Goal: Task Accomplishment & Management: Complete application form

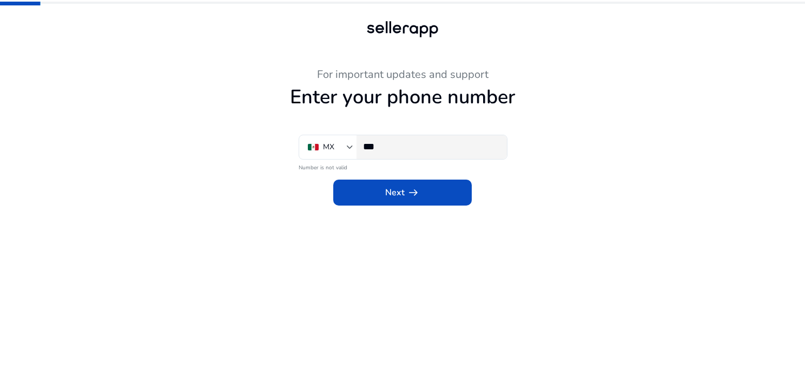
click at [411, 149] on input "***" at bounding box center [430, 147] width 135 height 12
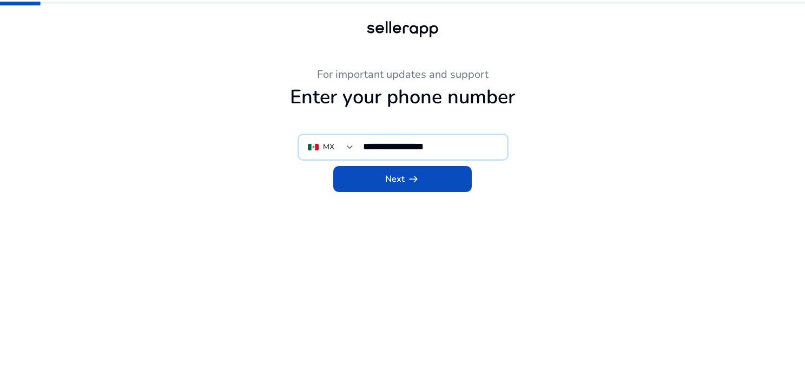
type input "**********"
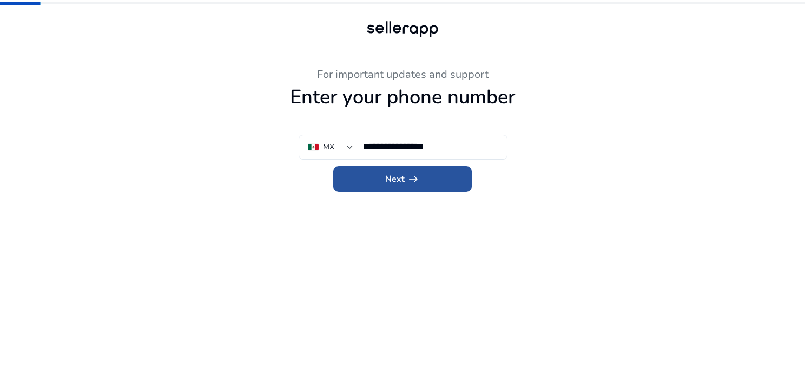
click at [407, 184] on app-icon "arrow_right_alt" at bounding box center [412, 179] width 15 height 13
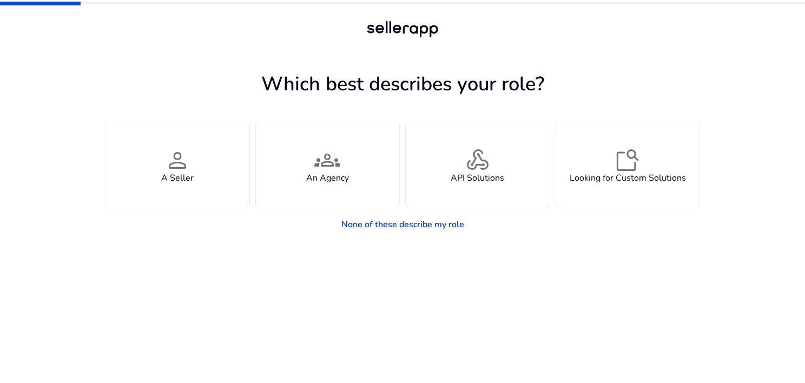
click at [383, 222] on link "None of these describe my role" at bounding box center [403, 225] width 140 height 22
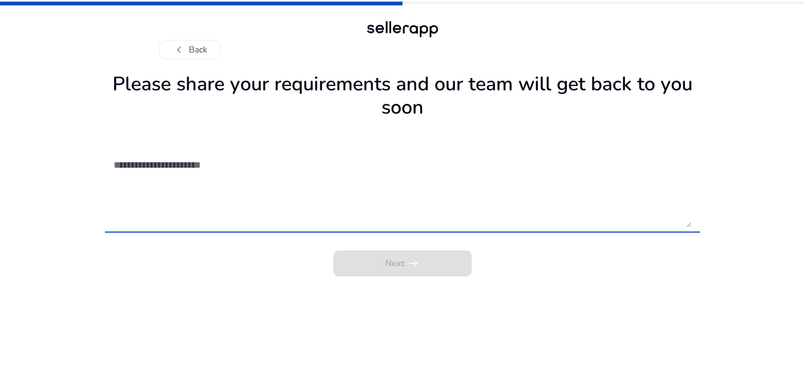
click at [198, 160] on textarea at bounding box center [403, 188] width 578 height 77
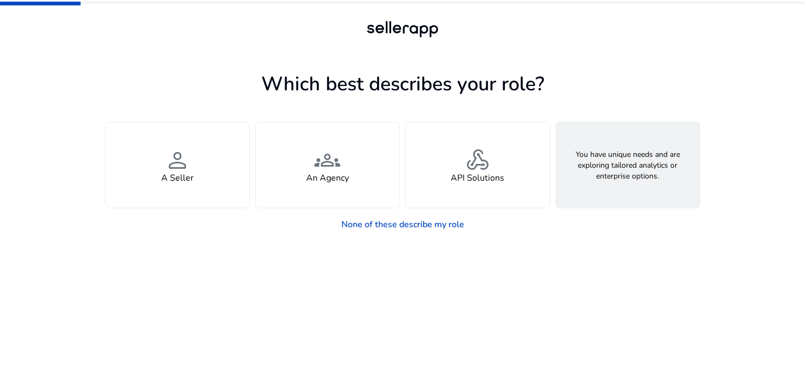
click at [605, 178] on h4 "Looking for Custom Solutions" at bounding box center [628, 178] width 116 height 10
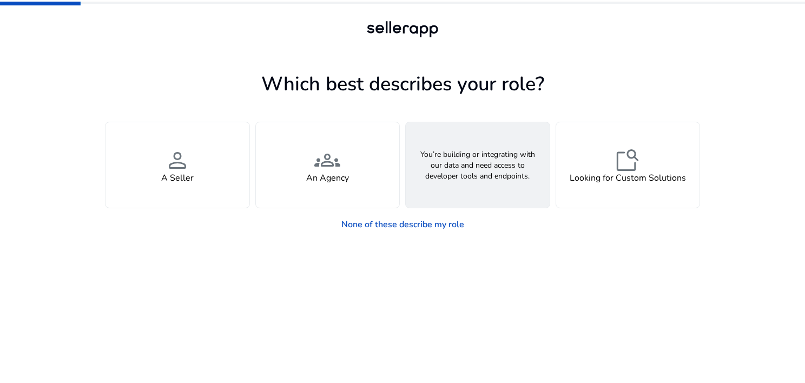
click at [472, 183] on h4 "API Solutions" at bounding box center [478, 178] width 54 height 10
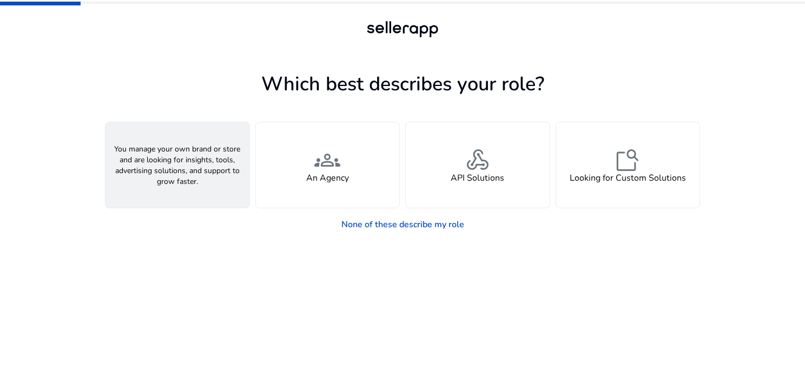
click at [191, 184] on div "person A Seller" at bounding box center [178, 165] width 144 height 86
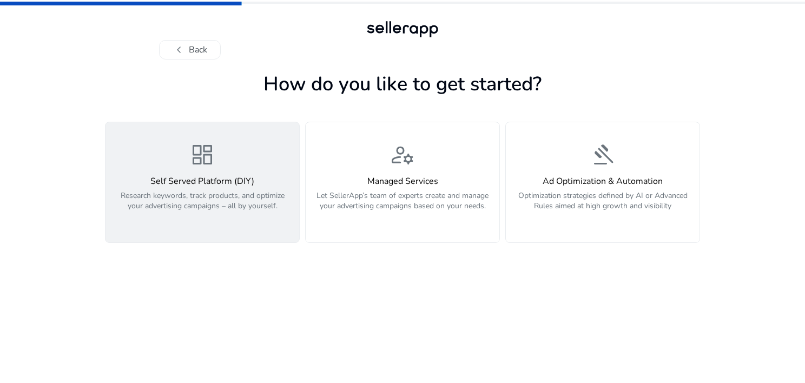
click at [209, 196] on p "Research keywords, track products, and optimize your advertising campaigns – al…" at bounding box center [202, 207] width 181 height 32
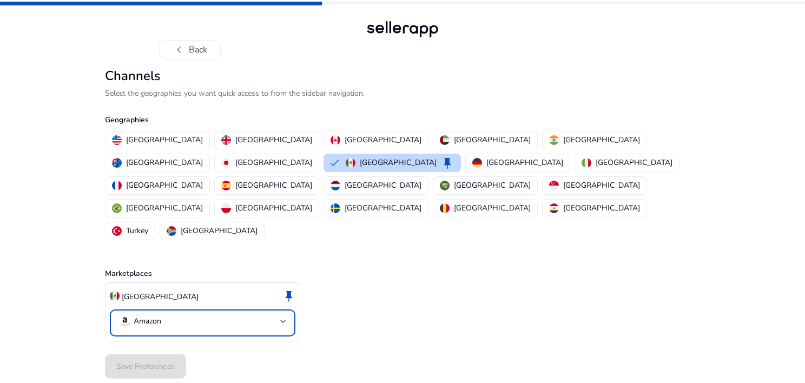
click at [285, 319] on div at bounding box center [283, 321] width 6 height 4
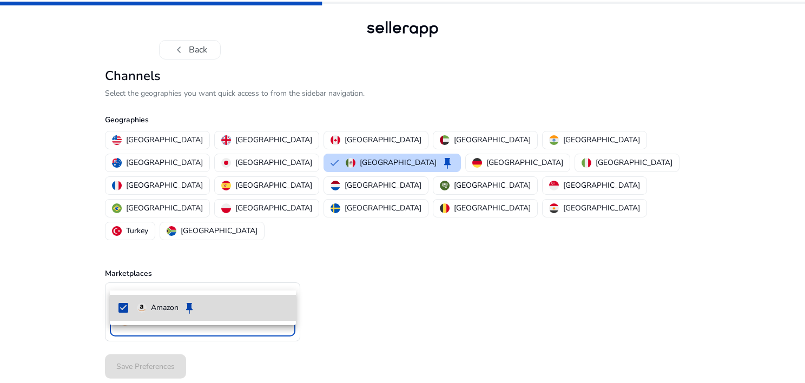
click at [215, 306] on span "Amazon keep" at bounding box center [212, 307] width 150 height 13
click at [163, 307] on p "Amazon" at bounding box center [165, 308] width 28 height 12
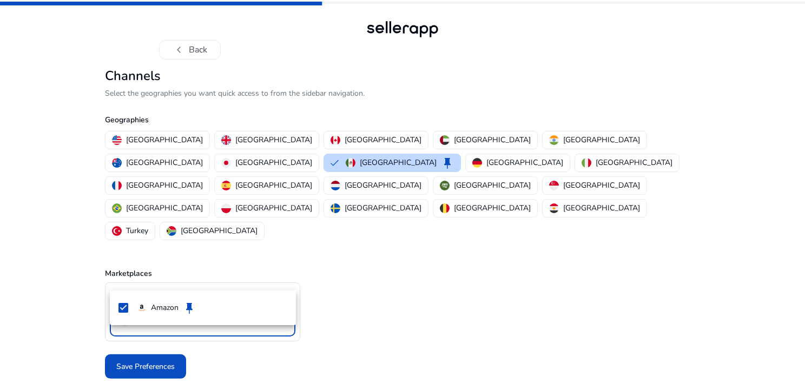
click at [167, 329] on div at bounding box center [402, 191] width 805 height 383
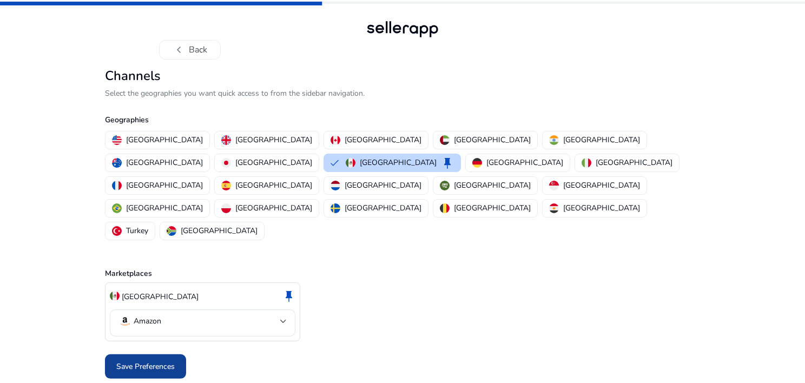
click at [168, 361] on span "Save Preferences" at bounding box center [145, 366] width 58 height 11
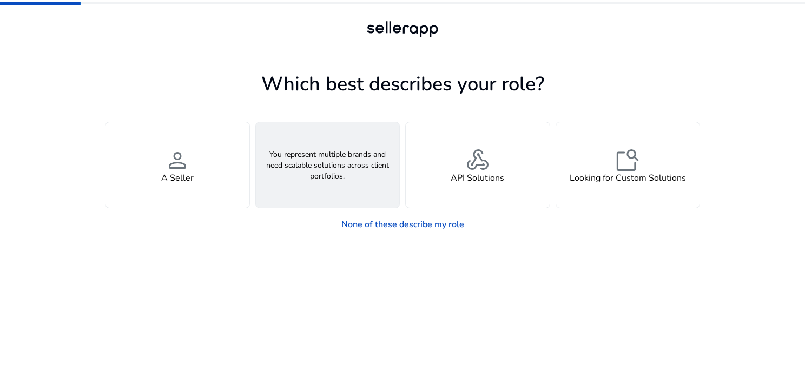
click at [354, 178] on div "groups An Agency" at bounding box center [328, 165] width 144 height 86
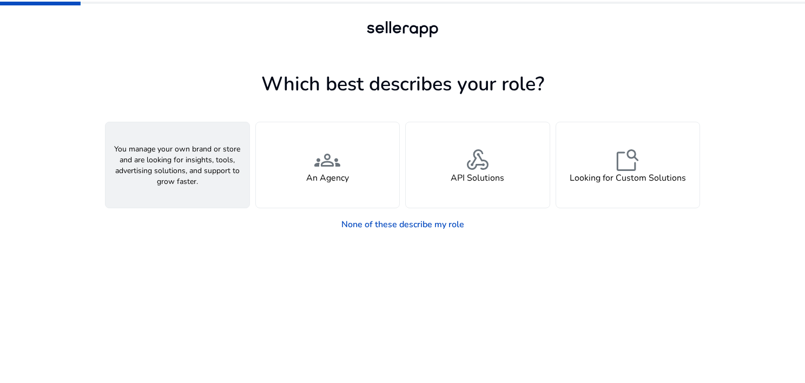
click at [171, 173] on h4 "A Seller" at bounding box center [177, 178] width 32 height 10
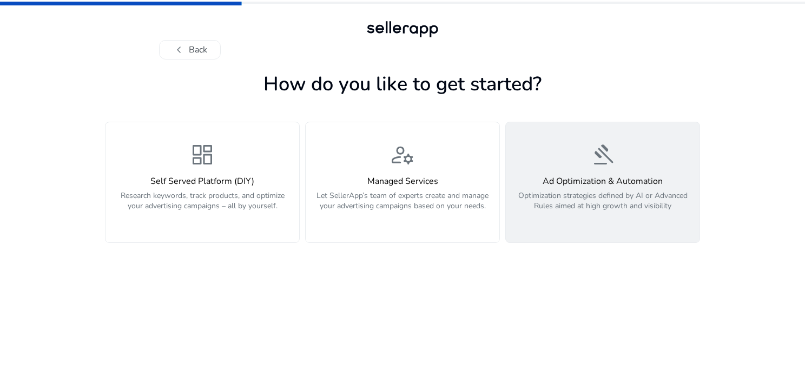
click at [586, 192] on p "Optimization strategies defined by AI or Advanced Rules aimed at high growth an…" at bounding box center [603, 207] width 181 height 32
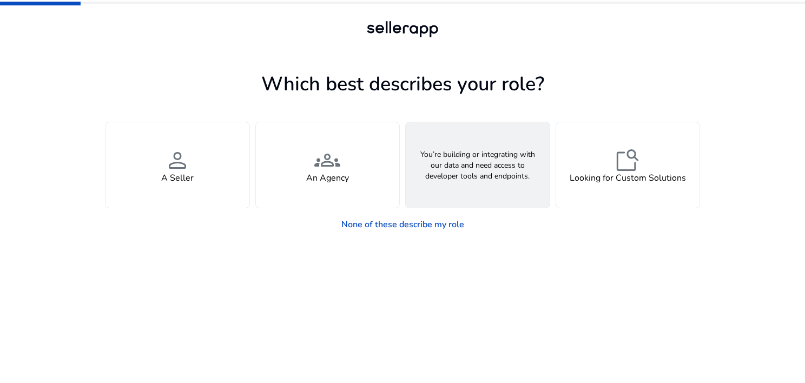
click at [468, 155] on span "webhook" at bounding box center [478, 160] width 26 height 26
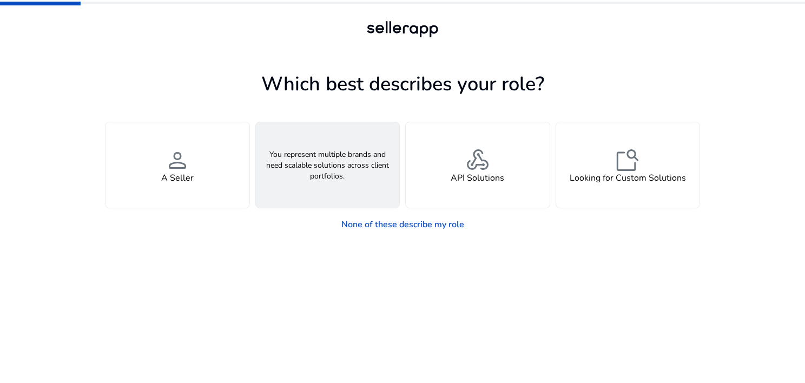
click at [327, 178] on h4 "An Agency" at bounding box center [327, 178] width 43 height 10
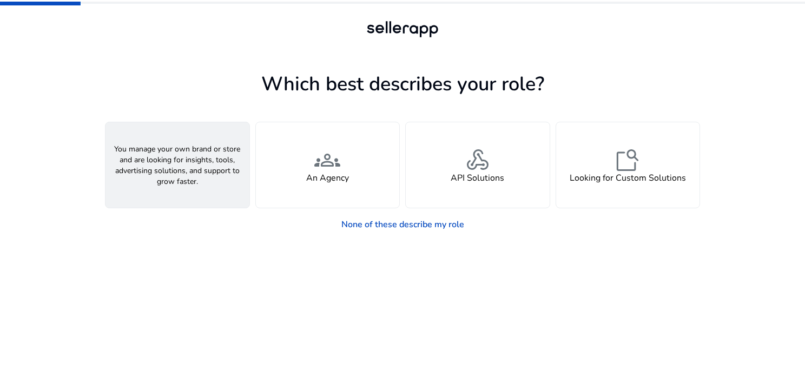
click at [207, 194] on div "person A Seller" at bounding box center [178, 165] width 144 height 86
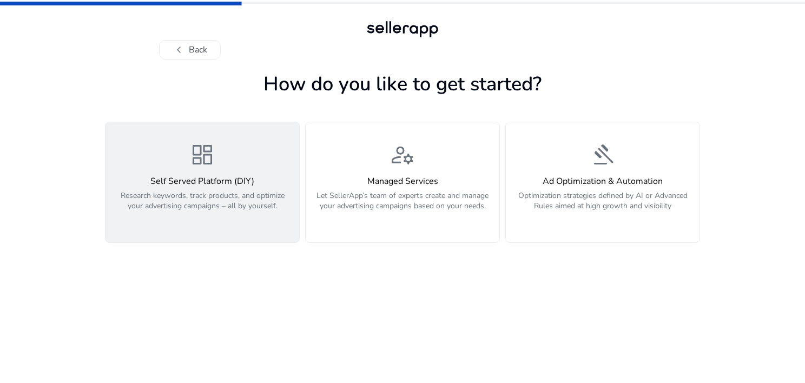
click at [232, 197] on p "Research keywords, track products, and optimize your advertising campaigns – al…" at bounding box center [202, 207] width 181 height 32
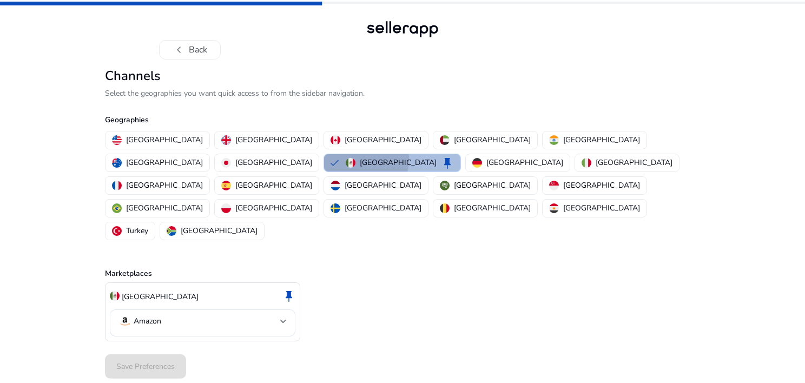
click at [356, 158] on img "button" at bounding box center [351, 163] width 10 height 10
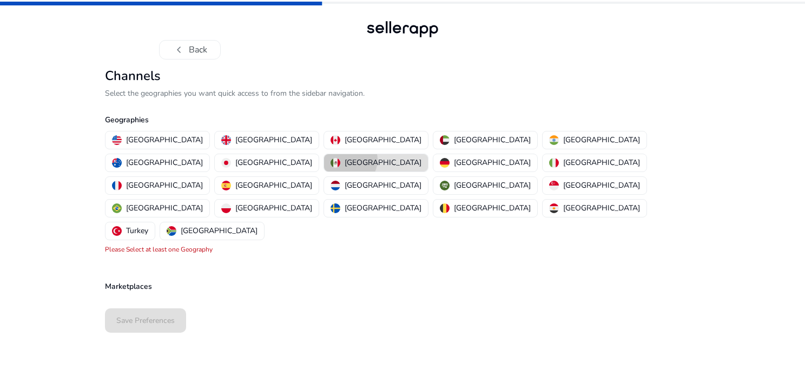
click at [422, 157] on p "[GEOGRAPHIC_DATA]" at bounding box center [383, 162] width 77 height 11
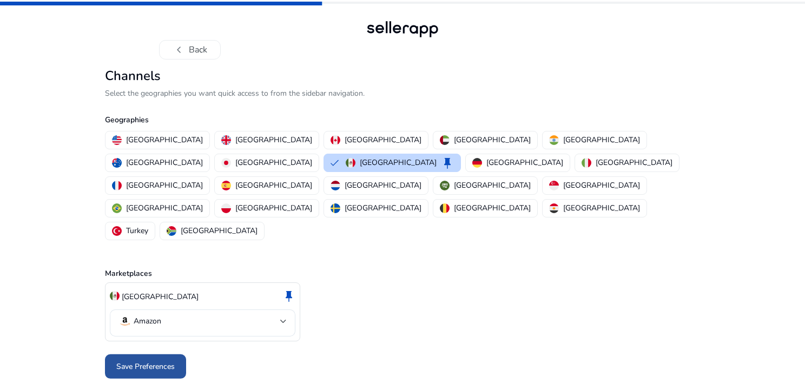
click at [127, 354] on span at bounding box center [145, 367] width 81 height 26
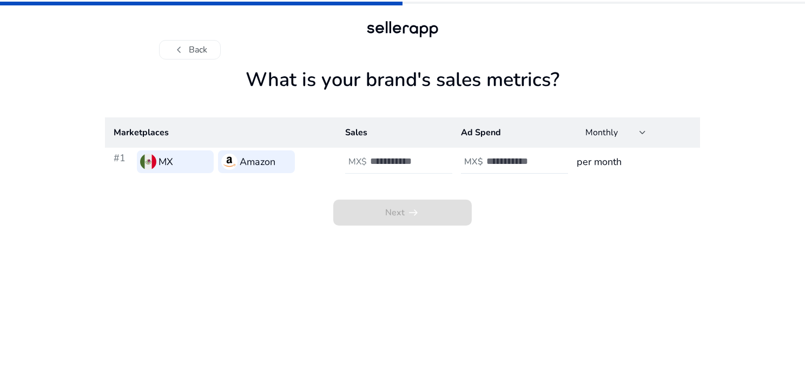
click at [411, 166] on input "number" at bounding box center [406, 161] width 73 height 12
click at [437, 159] on input "*" at bounding box center [406, 161] width 73 height 12
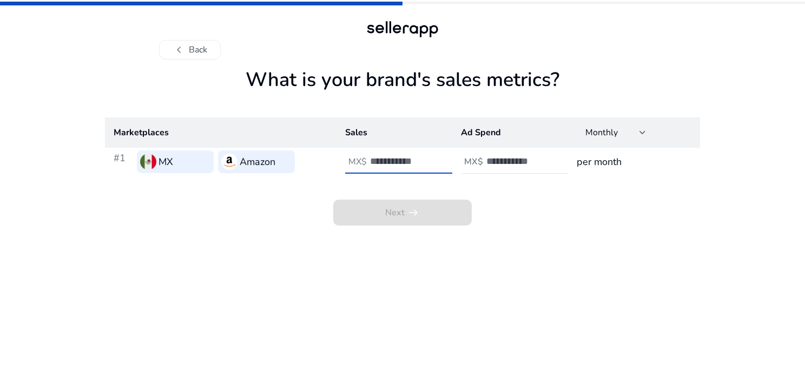
click at [437, 159] on input "*" at bounding box center [406, 161] width 73 height 12
type input "*"
click at [438, 158] on input "*" at bounding box center [406, 161] width 73 height 12
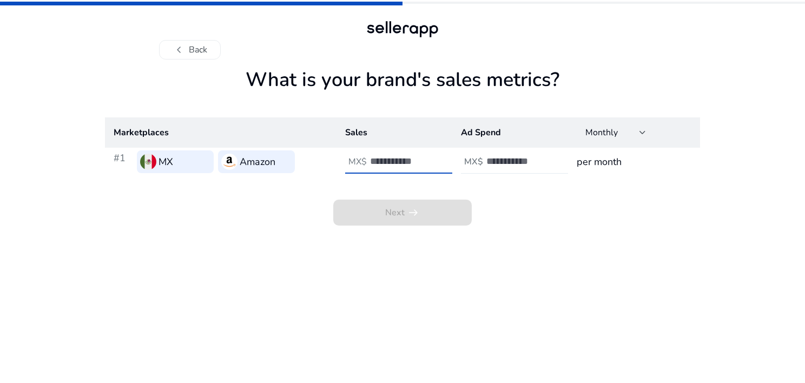
type input "****"
click at [513, 166] on input "number" at bounding box center [523, 161] width 73 height 12
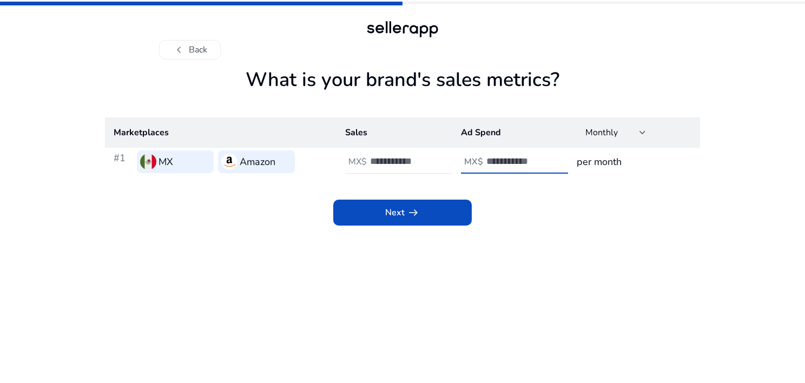
type input "*****"
click at [619, 162] on h3 "per month" at bounding box center [634, 161] width 115 height 15
click at [605, 193] on div "Next arrow_right_alt" at bounding box center [402, 201] width 595 height 50
drag, startPoint x: 600, startPoint y: 165, endPoint x: 576, endPoint y: 176, distance: 26.4
click at [599, 165] on h3 "per month" at bounding box center [634, 161] width 115 height 15
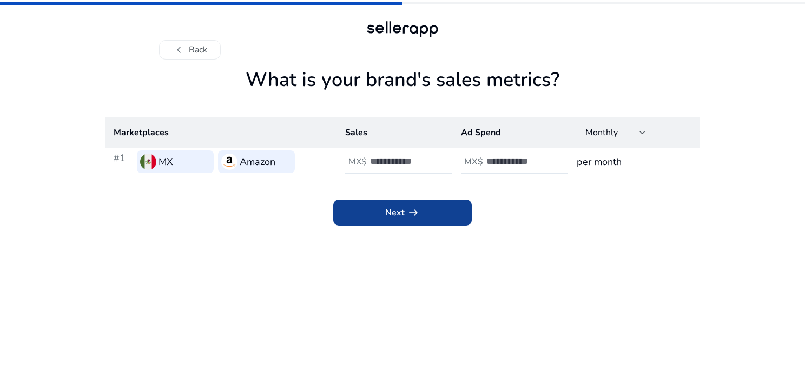
click at [438, 209] on span at bounding box center [402, 213] width 139 height 26
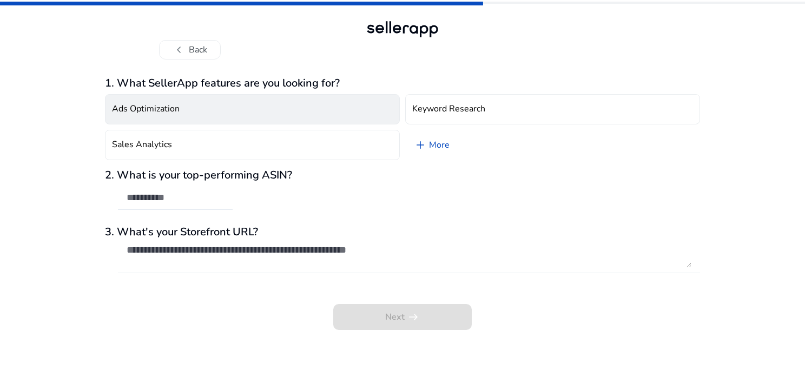
click at [279, 114] on button "Ads Optimization" at bounding box center [252, 109] width 295 height 30
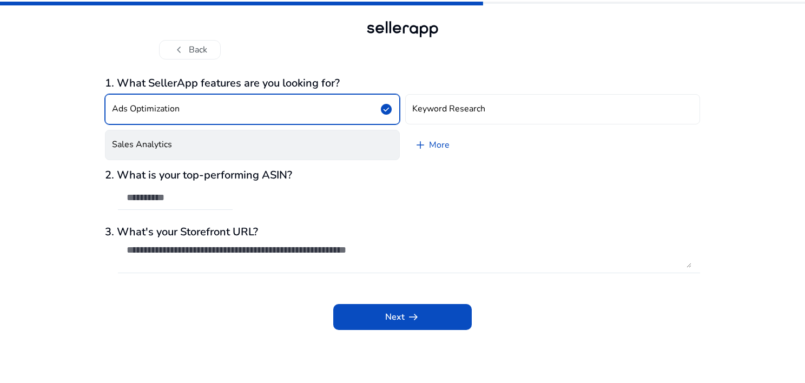
click at [267, 135] on button "Sales Analytics" at bounding box center [252, 145] width 295 height 30
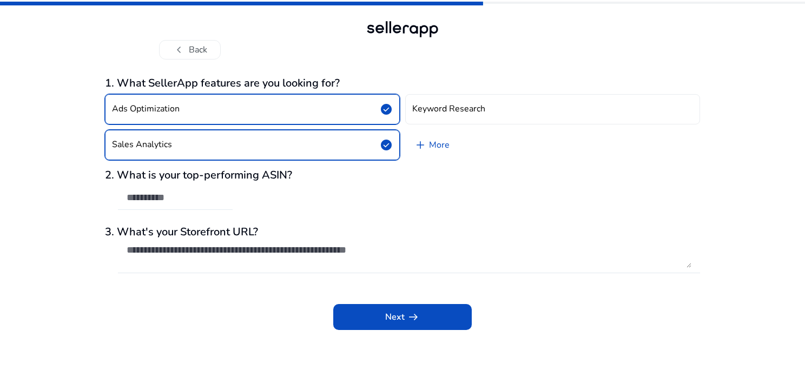
click at [193, 195] on input "text" at bounding box center [175, 198] width 97 height 12
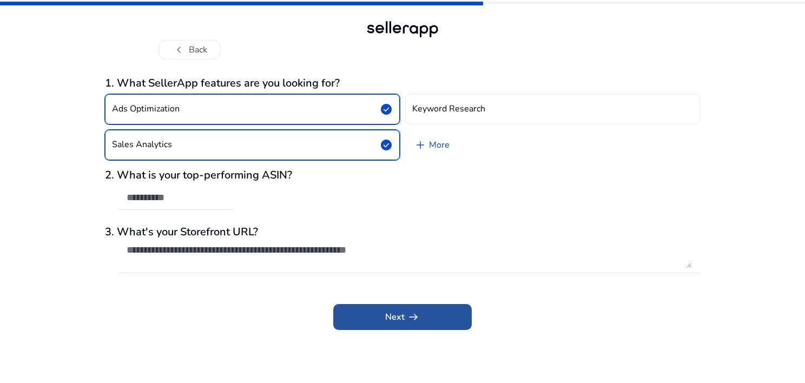
click at [393, 327] on span at bounding box center [402, 317] width 139 height 26
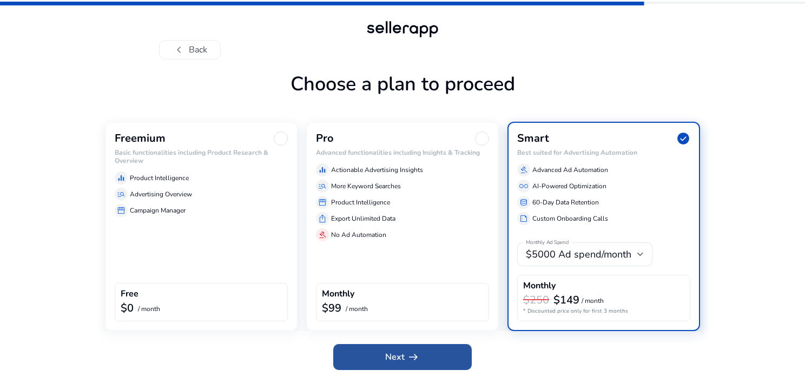
click at [410, 357] on span "arrow_right_alt" at bounding box center [413, 357] width 13 height 13
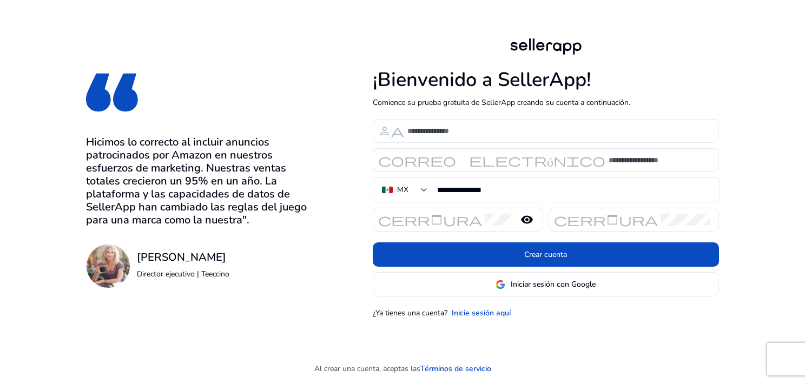
click at [493, 135] on input at bounding box center [559, 131] width 303 height 12
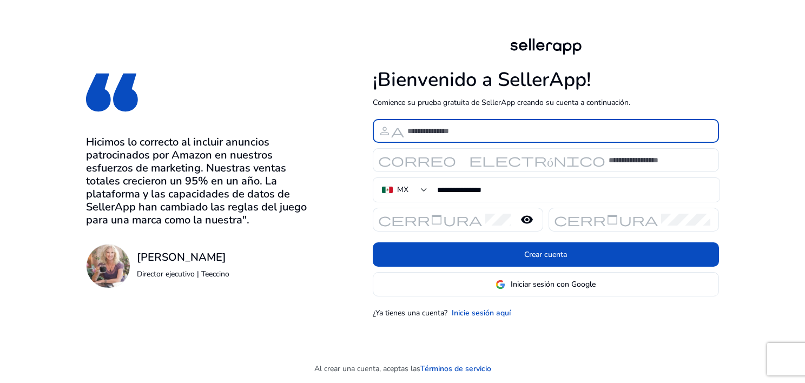
type input "**********"
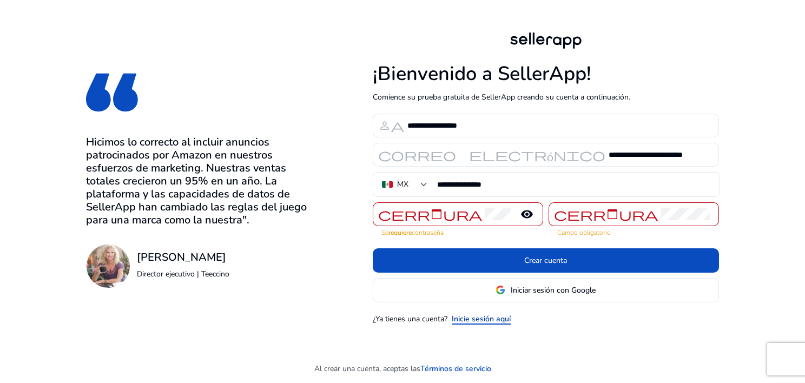
click at [491, 319] on link "Inicie sesión aquí" at bounding box center [481, 318] width 59 height 11
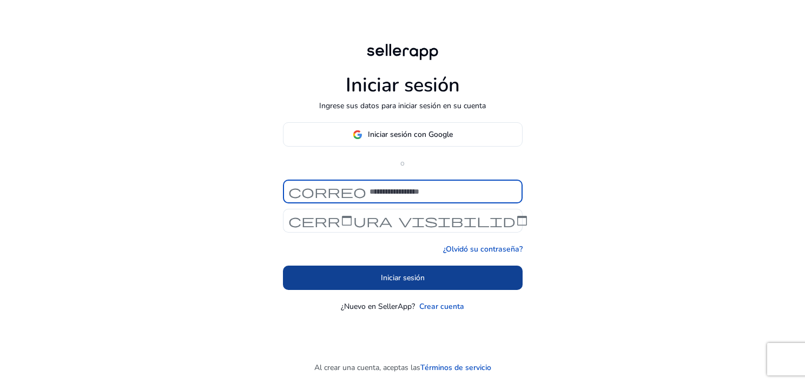
type input "**********"
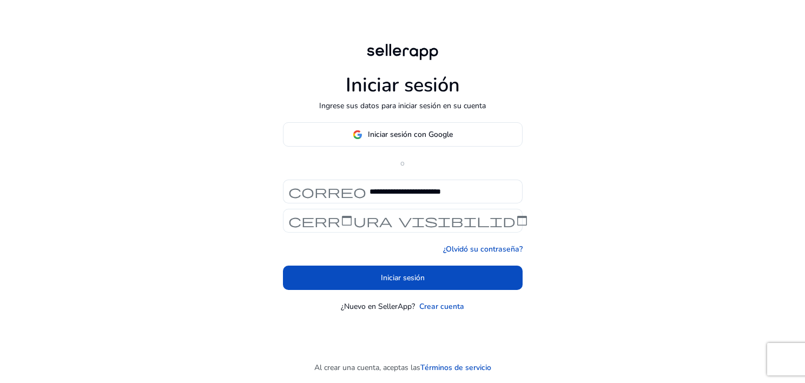
click at [386, 220] on span "cerradura" at bounding box center [340, 220] width 104 height 13
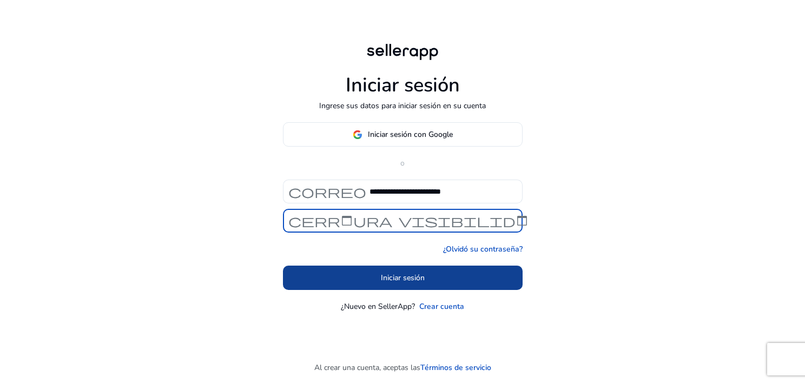
click at [435, 281] on span at bounding box center [403, 278] width 240 height 26
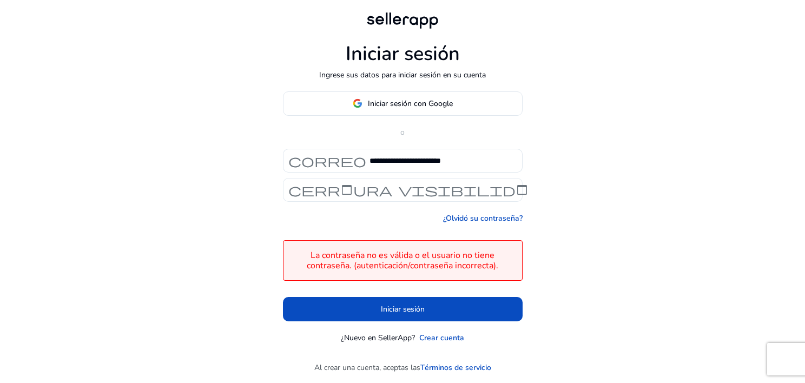
click at [507, 191] on span "visibilidad" at bounding box center [464, 189] width 130 height 13
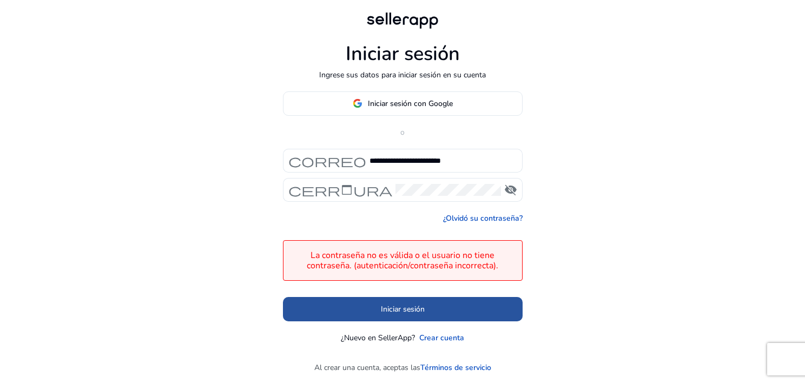
click at [461, 307] on span at bounding box center [403, 309] width 240 height 26
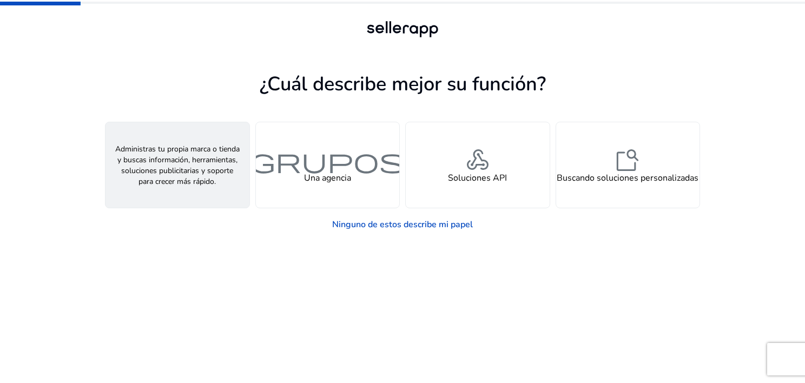
click at [182, 183] on h4 "Un vendedor" at bounding box center [177, 178] width 50 height 10
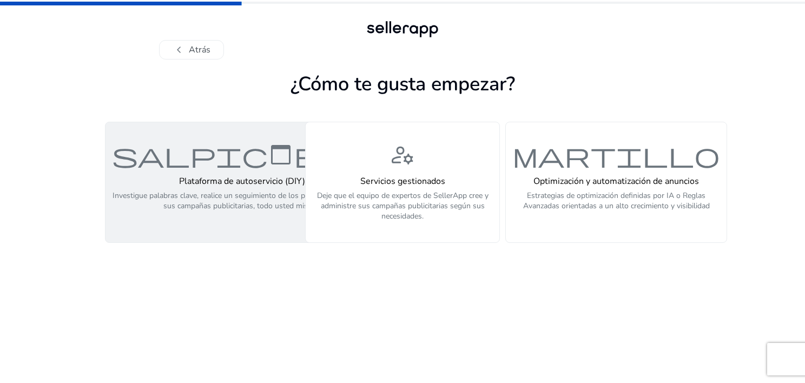
click at [243, 199] on p "Investigue palabras clave, realice un seguimiento de los productos y optimice s…" at bounding box center [242, 207] width 260 height 32
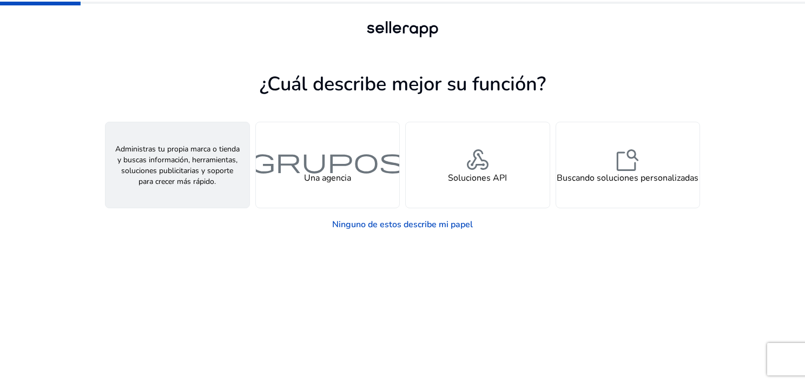
click at [173, 170] on span "persona" at bounding box center [178, 160] width 52 height 26
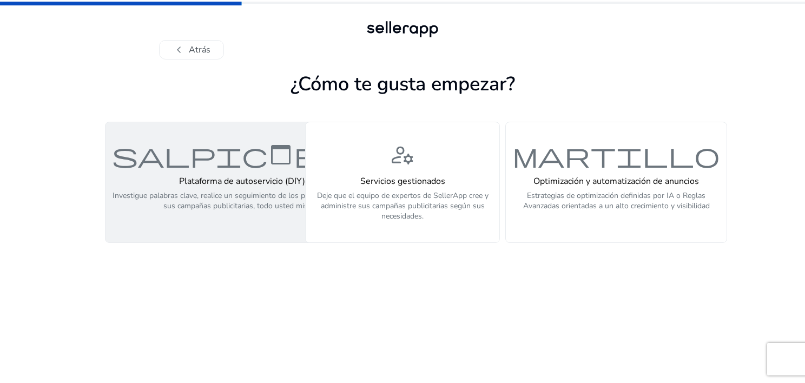
click at [237, 203] on p "Investigue palabras clave, realice un seguimiento de los productos y optimice s…" at bounding box center [242, 207] width 260 height 32
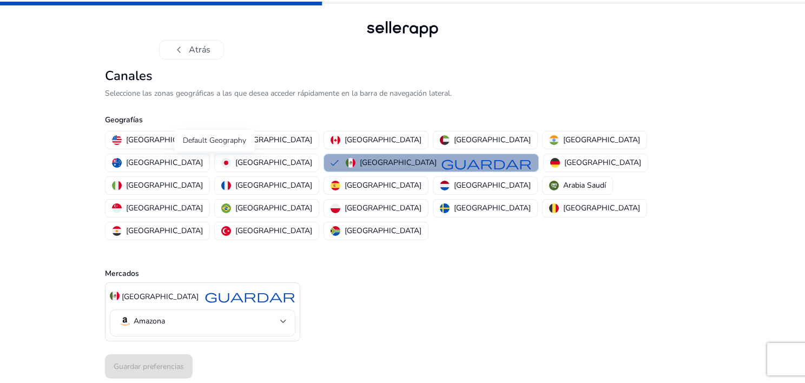
click at [441, 160] on span "guardar" at bounding box center [486, 162] width 91 height 13
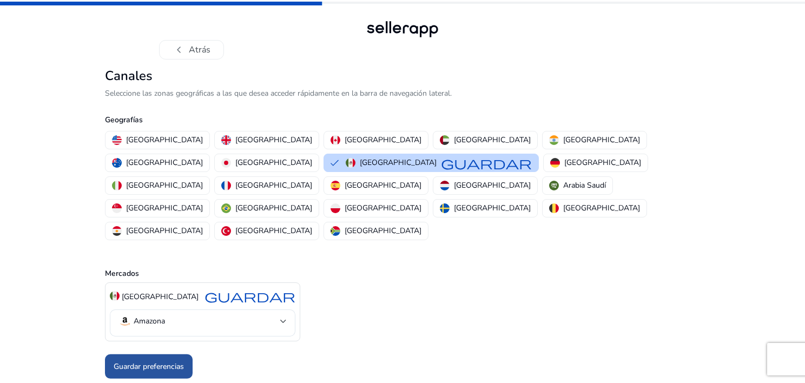
click at [168, 361] on font "Guardar preferencias" at bounding box center [149, 366] width 70 height 11
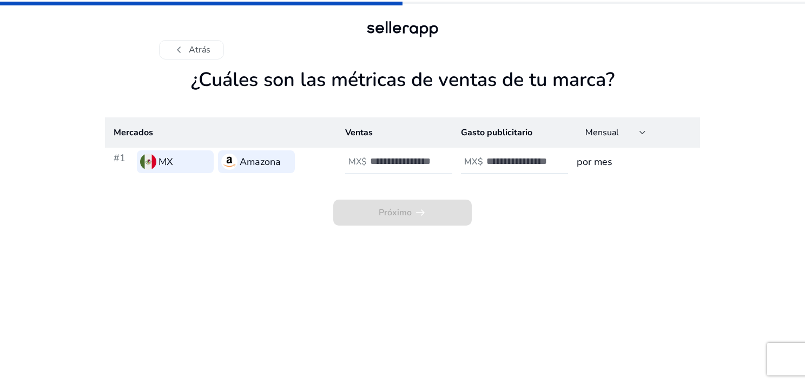
click at [410, 168] on div at bounding box center [418, 162] width 97 height 24
click at [514, 167] on div at bounding box center [535, 162] width 97 height 24
click at [383, 163] on input "***" at bounding box center [406, 161] width 73 height 12
click at [389, 162] on input "***" at bounding box center [406, 161] width 73 height 12
type input "*"
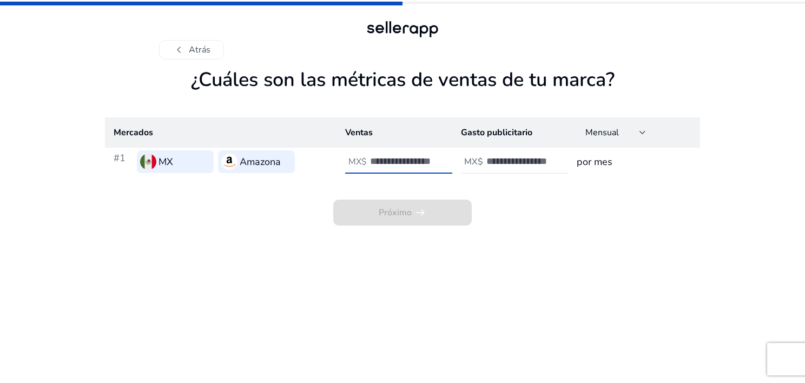
click at [426, 162] on input "number" at bounding box center [406, 161] width 73 height 12
click at [380, 159] on input "number" at bounding box center [406, 161] width 73 height 12
click at [488, 277] on app-sales-metrics "¿Cuáles son las métricas de ventas de tu marca? Mercados Ventas Gasto publicita…" at bounding box center [402, 225] width 595 height 315
click at [407, 161] on input "number" at bounding box center [406, 161] width 73 height 12
type input "****"
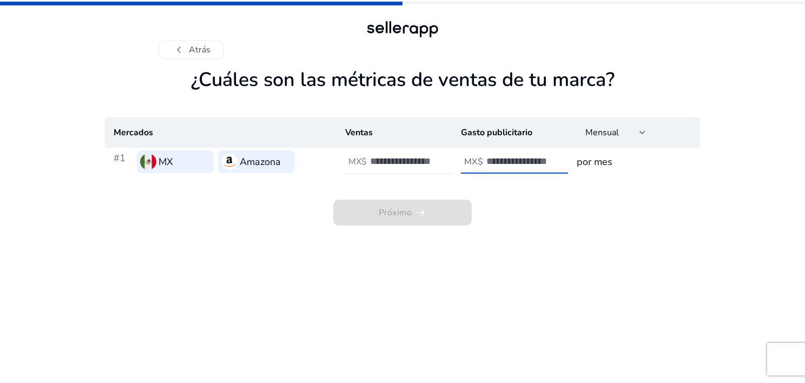
click at [490, 165] on input "number" at bounding box center [523, 161] width 73 height 12
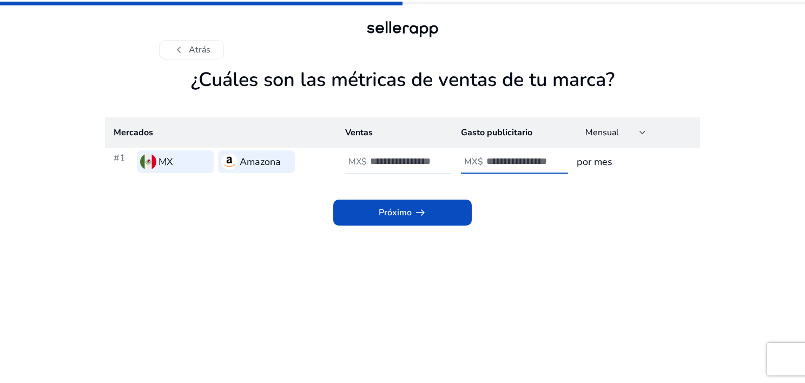
type input "***"
click at [613, 165] on h3 "por mes" at bounding box center [634, 161] width 115 height 15
click at [601, 163] on h3 "por mes" at bounding box center [634, 161] width 115 height 15
click at [641, 130] on div at bounding box center [643, 132] width 6 height 13
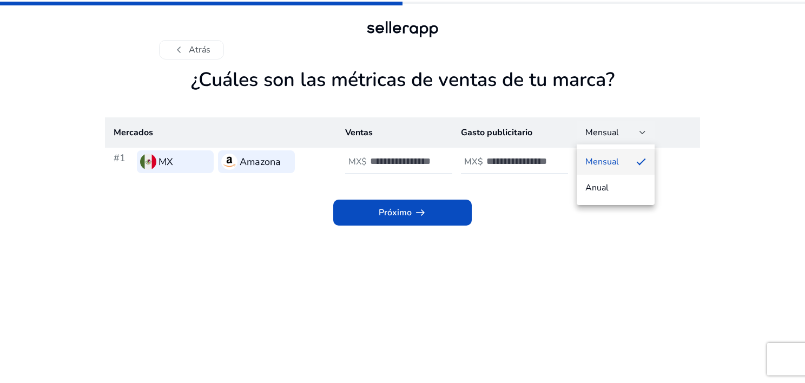
click at [644, 130] on div at bounding box center [402, 191] width 805 height 383
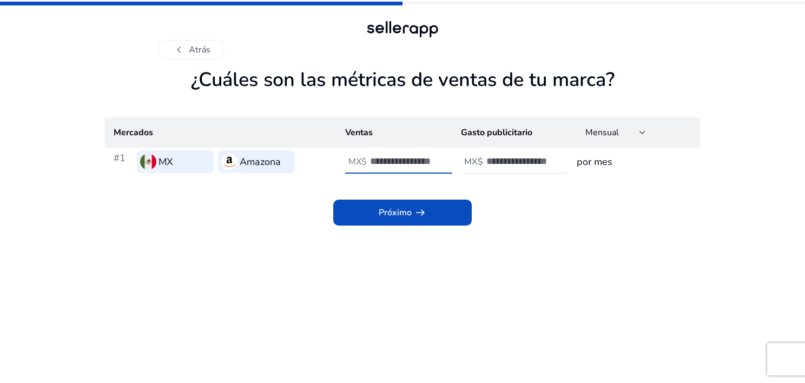
click at [407, 165] on input "****" at bounding box center [406, 161] width 73 height 12
type input "*"
click at [518, 156] on input "***" at bounding box center [523, 161] width 73 height 12
type input "*"
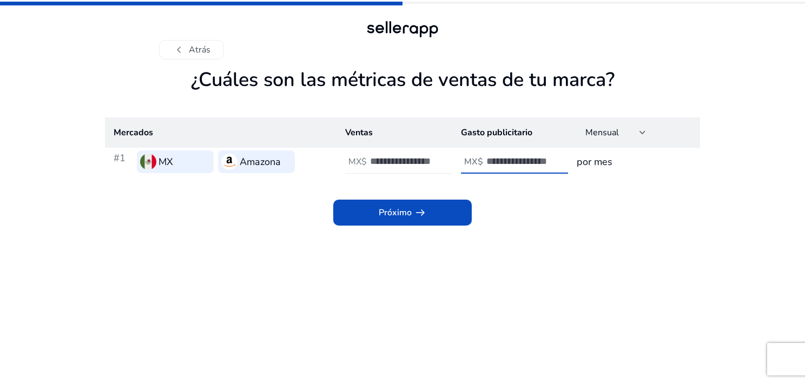
click at [406, 163] on input "*" at bounding box center [406, 161] width 73 height 12
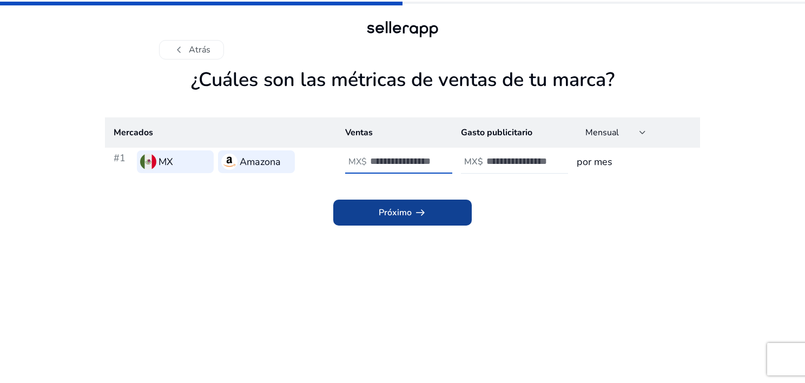
type input "*"
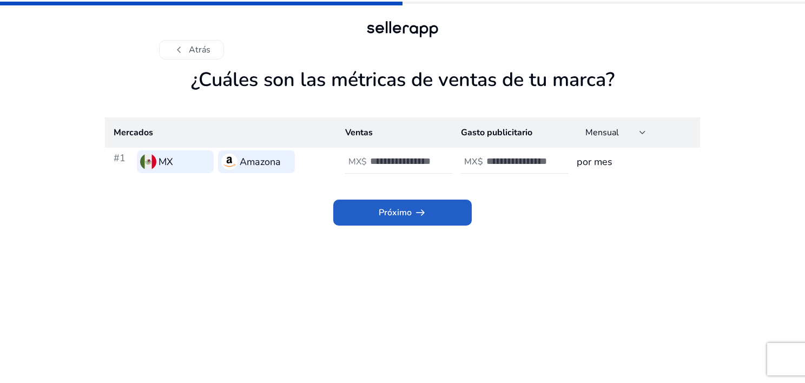
click at [426, 215] on span at bounding box center [402, 213] width 139 height 26
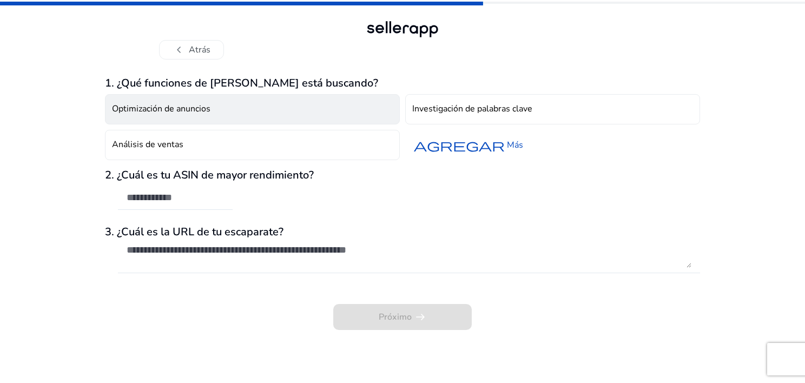
click at [273, 110] on button "Optimización de anuncios" at bounding box center [252, 109] width 295 height 30
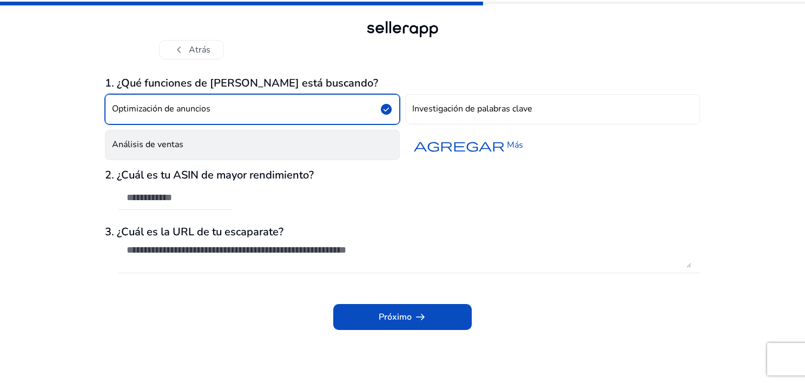
click at [273, 143] on button "Análisis de ventas" at bounding box center [252, 145] width 295 height 30
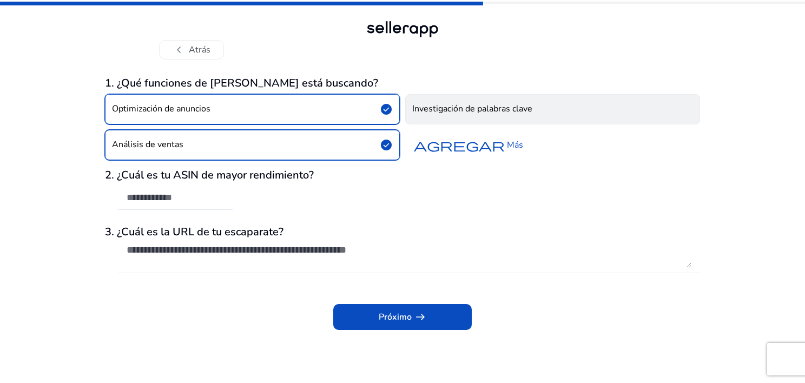
click at [548, 109] on button "Investigación de palabras clave" at bounding box center [552, 109] width 295 height 30
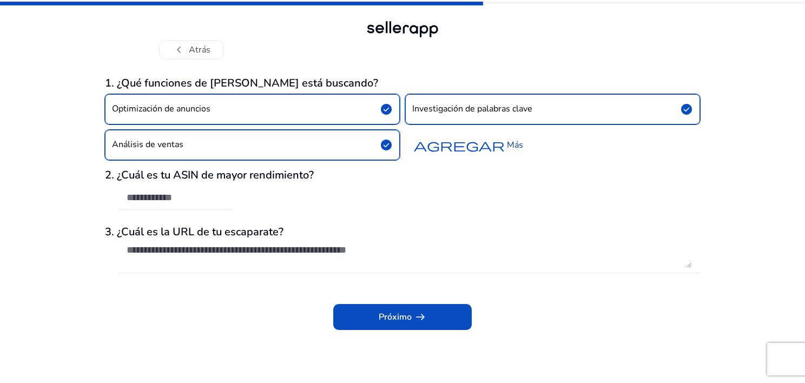
click at [514, 149] on font "Más" at bounding box center [515, 145] width 16 height 13
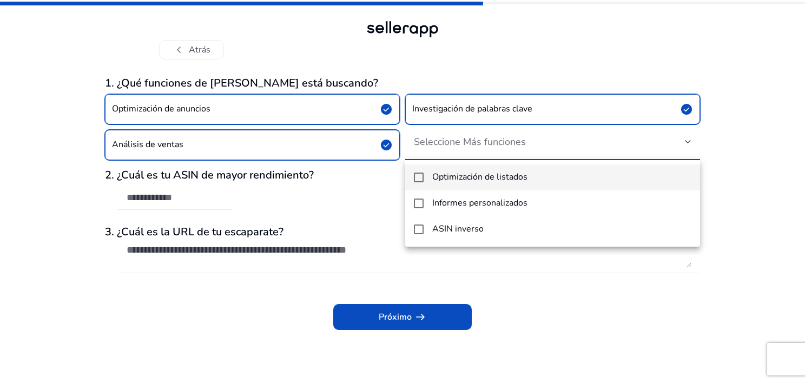
click at [439, 178] on h4 "Optimización de listados" at bounding box center [479, 177] width 95 height 10
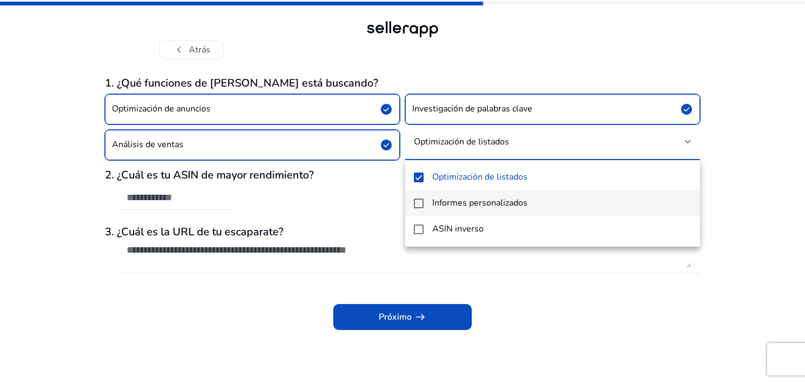
click at [424, 205] on mat-option "Informes personalizados" at bounding box center [552, 204] width 295 height 26
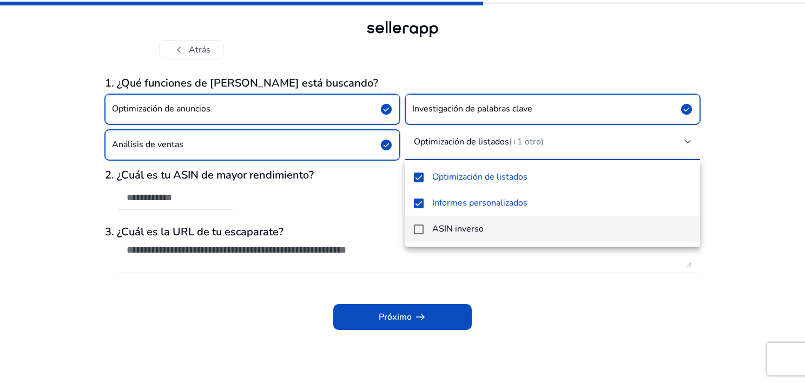
click at [417, 232] on mat-pseudo-checkbox at bounding box center [419, 230] width 10 height 10
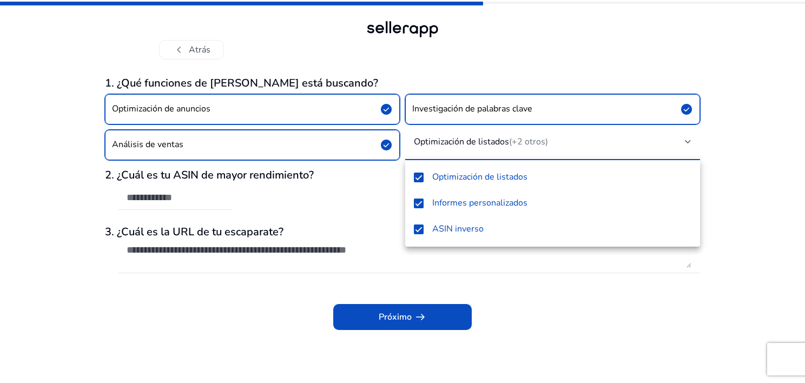
click at [422, 318] on div at bounding box center [402, 191] width 805 height 383
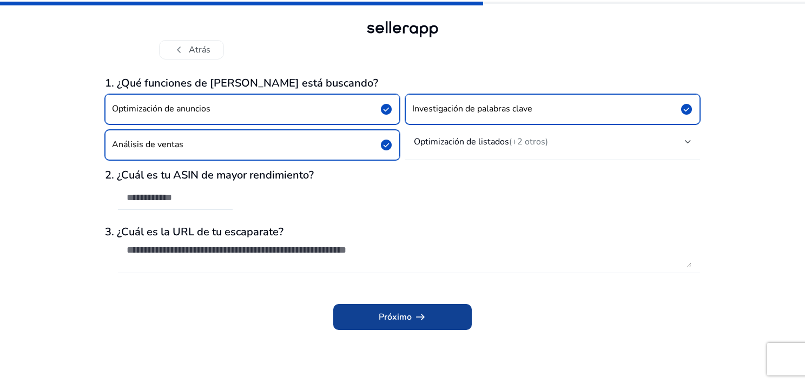
click at [402, 316] on font "Próximo" at bounding box center [395, 317] width 33 height 13
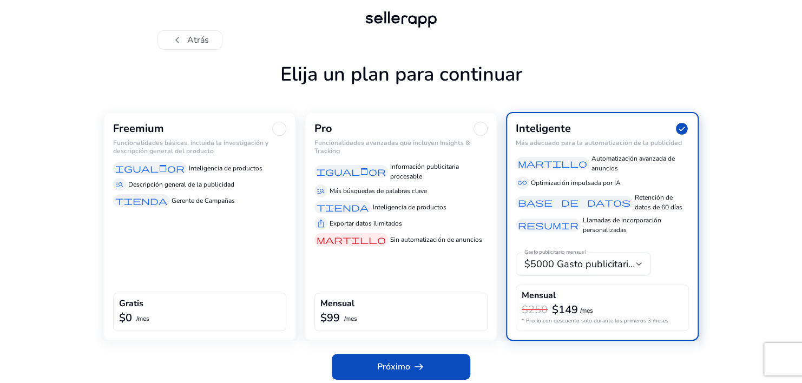
scroll to position [15, 0]
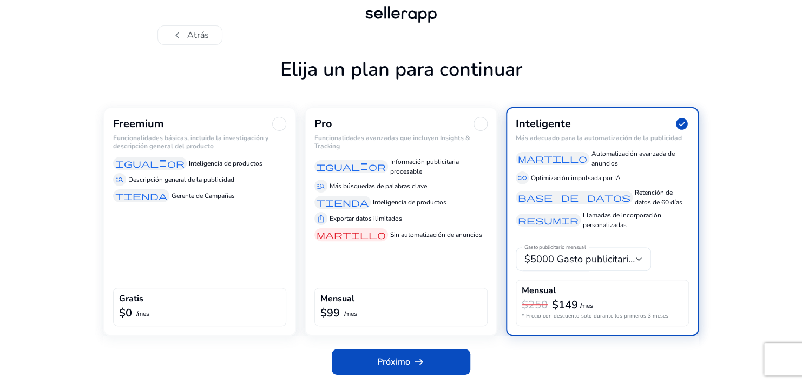
click at [186, 255] on div "Freemium Funcionalidades básicas, incluida la investigación y descripción gener…" at bounding box center [199, 221] width 193 height 229
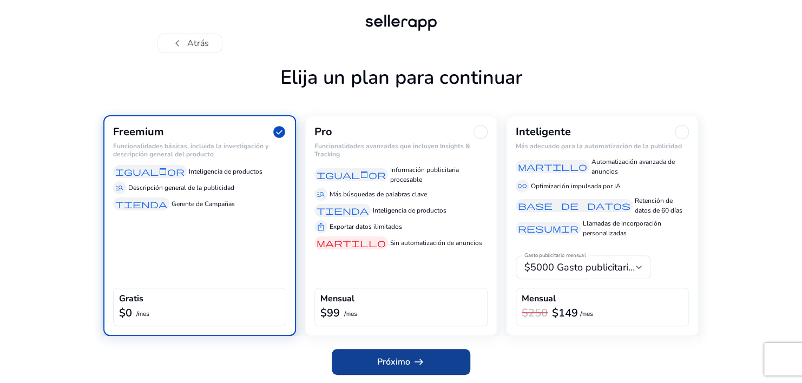
click at [400, 369] on span at bounding box center [401, 362] width 139 height 26
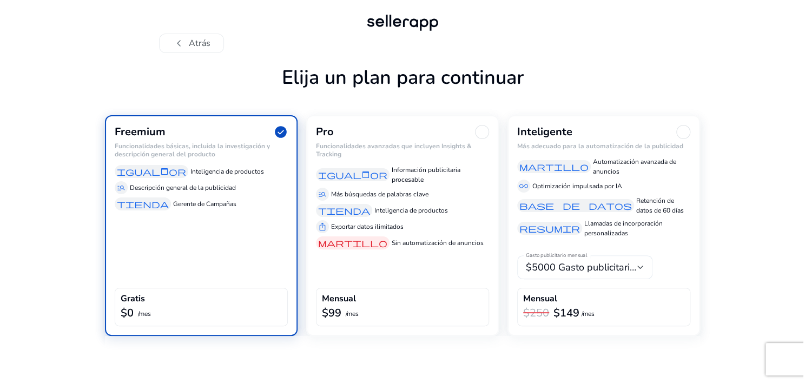
scroll to position [0, 0]
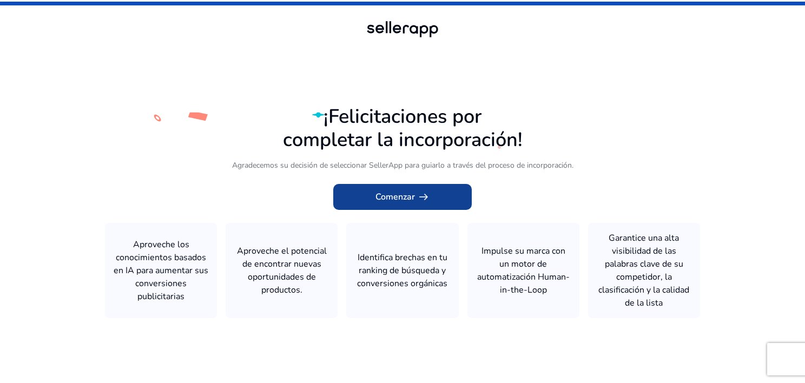
click at [431, 199] on span at bounding box center [402, 197] width 139 height 26
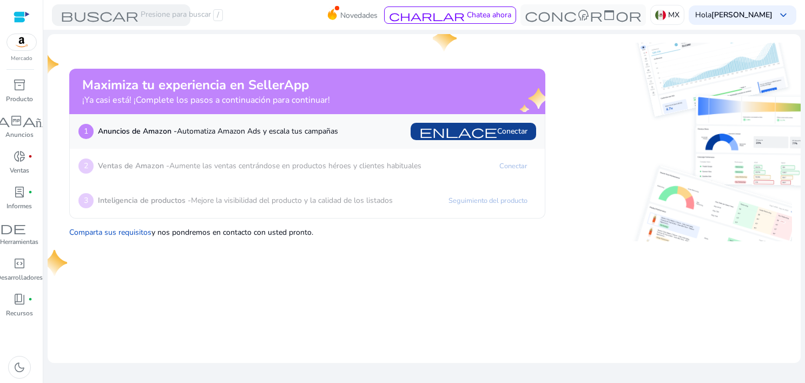
click at [524, 132] on font "Conectar" at bounding box center [512, 131] width 30 height 11
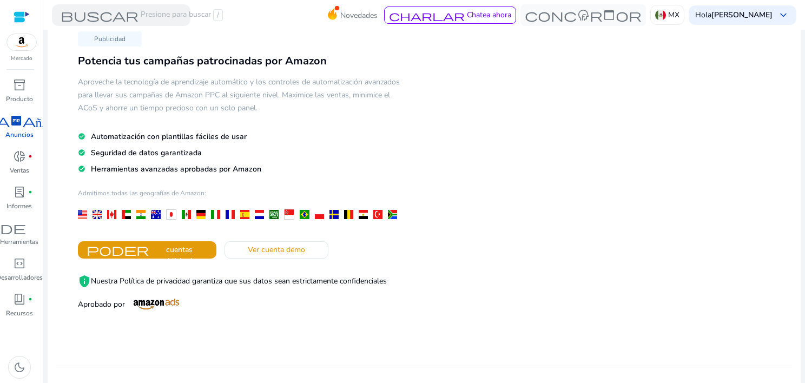
scroll to position [162, 0]
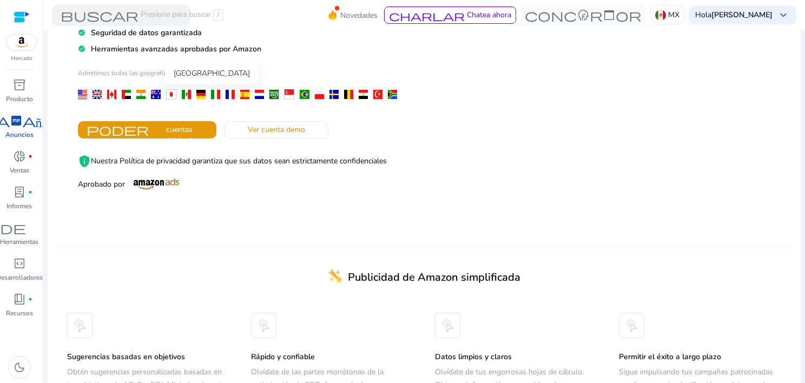
click at [185, 92] on div at bounding box center [186, 94] width 9 height 9
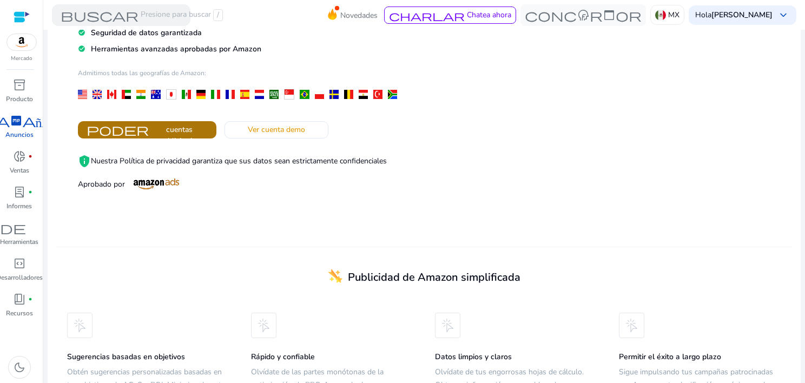
click at [205, 130] on span "Conectar cuentas publicitarias" at bounding box center [179, 130] width 57 height 34
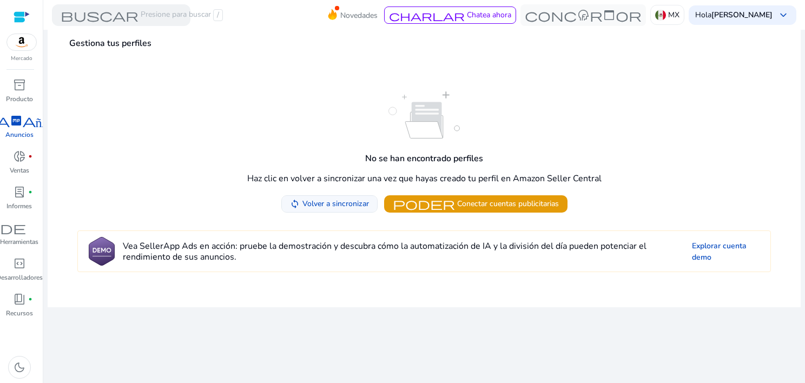
click at [342, 203] on span "Volver a sincronizar" at bounding box center [336, 203] width 67 height 11
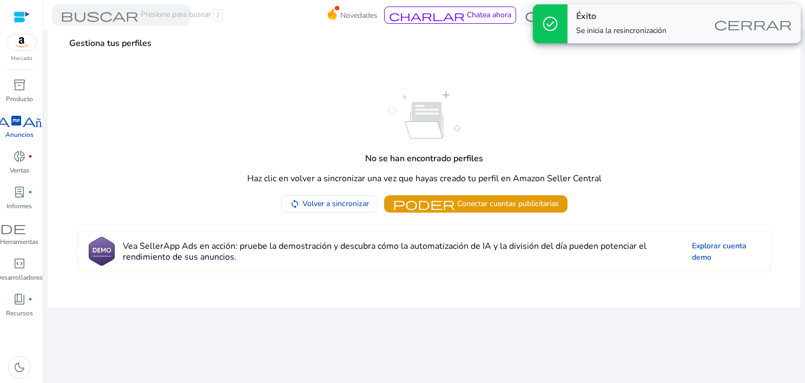
click at [767, 26] on span "cerrar" at bounding box center [753, 23] width 78 height 13
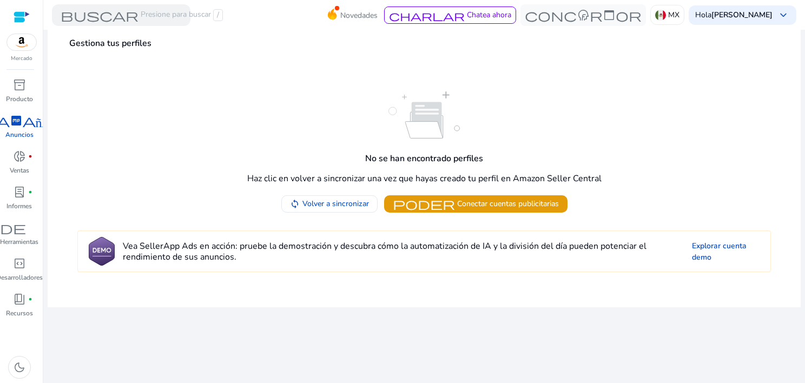
click at [24, 46] on img at bounding box center [21, 42] width 29 height 16
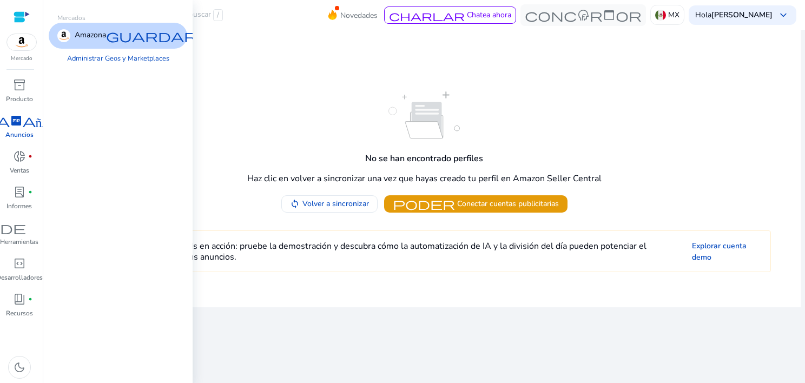
click at [145, 39] on span "guardar" at bounding box center [151, 35] width 91 height 13
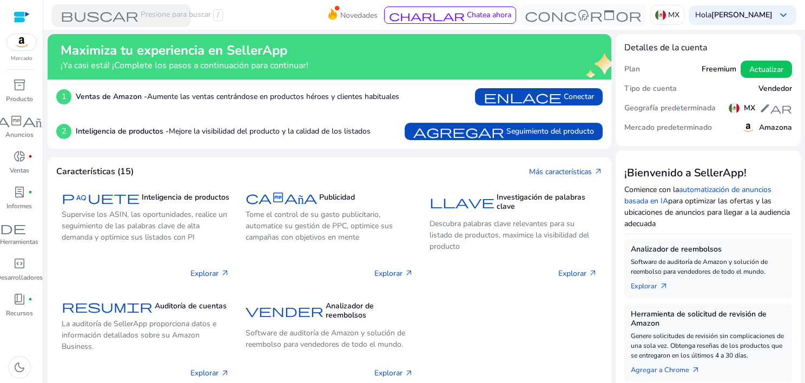
click at [99, 15] on span "buscar" at bounding box center [100, 15] width 78 height 13
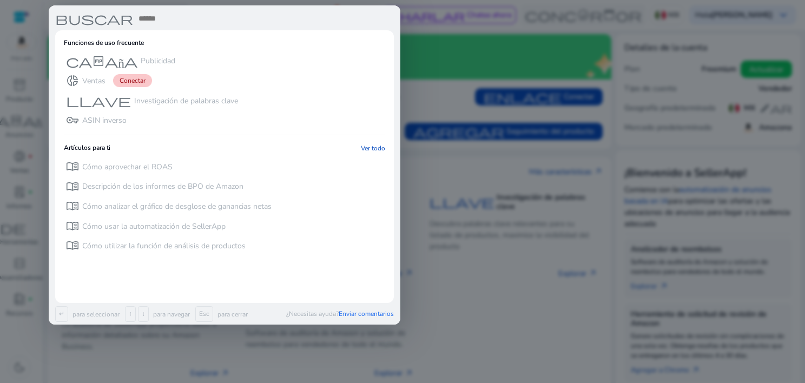
click at [99, 15] on span "buscar" at bounding box center [94, 18] width 78 height 13
click at [150, 19] on input "text" at bounding box center [265, 18] width 257 height 13
click at [82, 25] on span "buscar" at bounding box center [94, 18] width 78 height 13
click at [83, 22] on span "buscar" at bounding box center [94, 18] width 78 height 13
click at [139, 24] on input "text" at bounding box center [265, 18] width 257 height 13
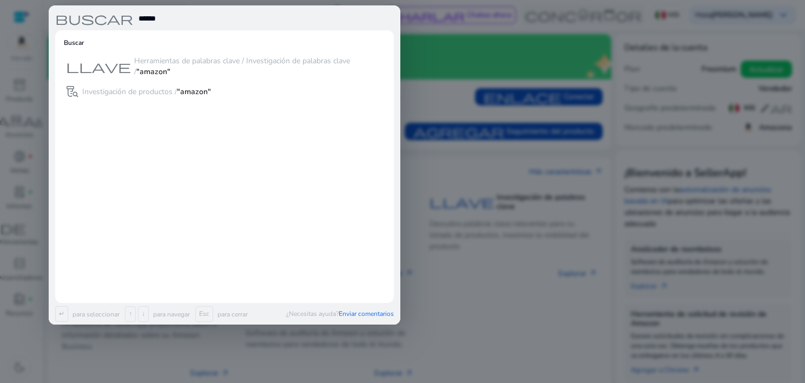
type input "******"
click at [461, 261] on div at bounding box center [402, 191] width 805 height 383
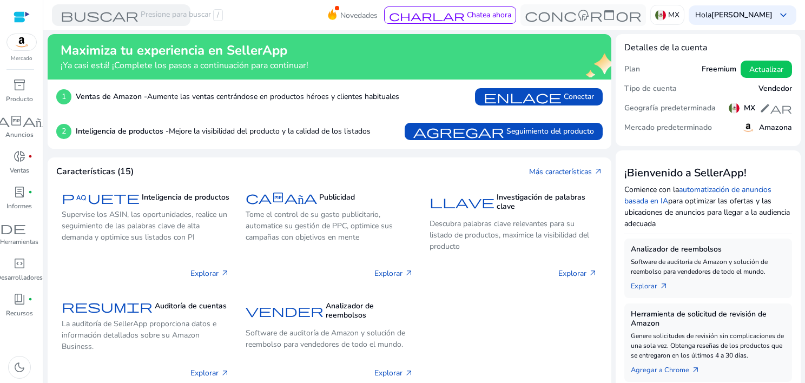
click at [18, 12] on div at bounding box center [22, 17] width 16 height 12
click at [552, 94] on span "enlace" at bounding box center [523, 96] width 78 height 13
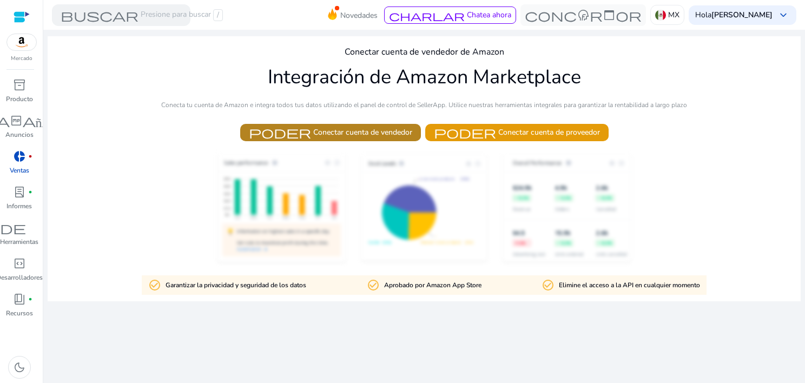
click at [384, 134] on font "Conectar cuenta de vendedor" at bounding box center [362, 132] width 99 height 11
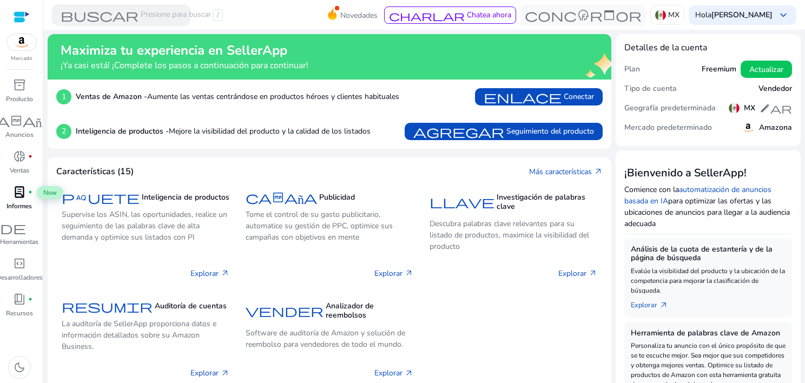
click at [22, 195] on span "lab_profile" at bounding box center [19, 192] width 13 height 13
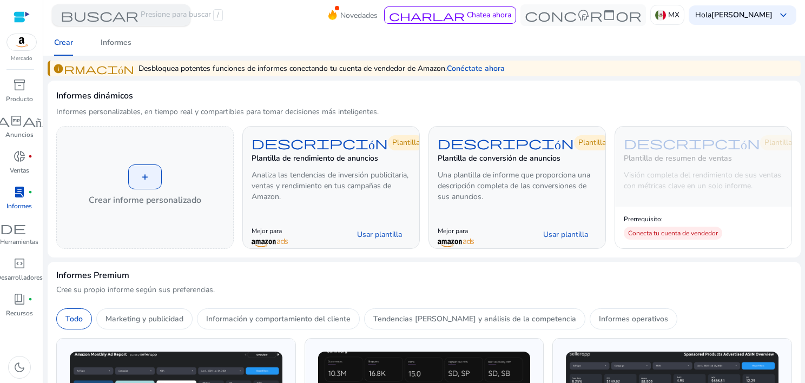
click at [80, 15] on span "buscar" at bounding box center [100, 15] width 78 height 13
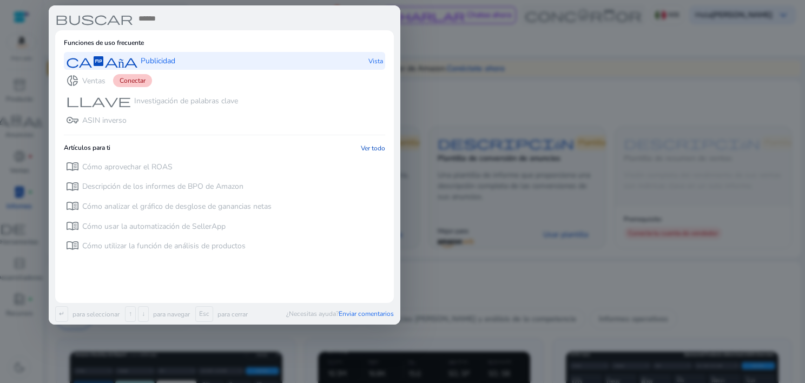
click at [117, 63] on span "campaña" at bounding box center [101, 61] width 71 height 13
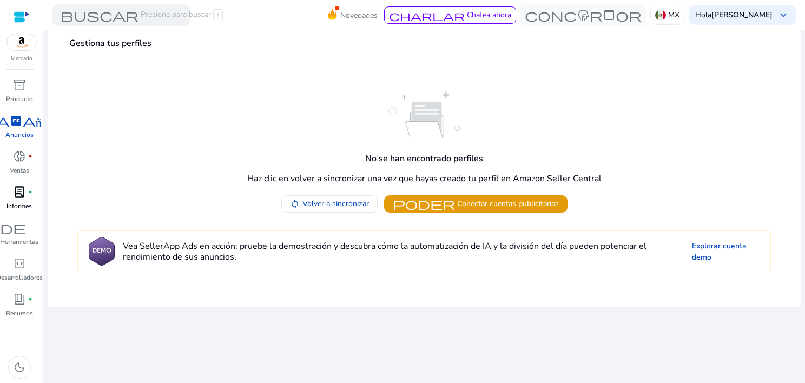
click at [30, 48] on img at bounding box center [21, 42] width 29 height 16
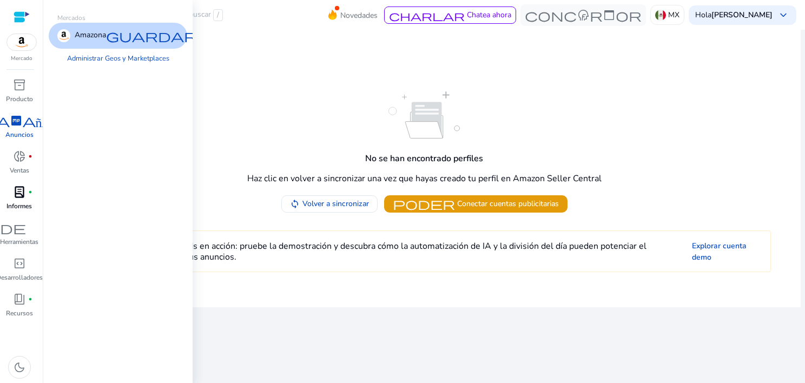
click at [126, 37] on span "guardar" at bounding box center [151, 35] width 91 height 13
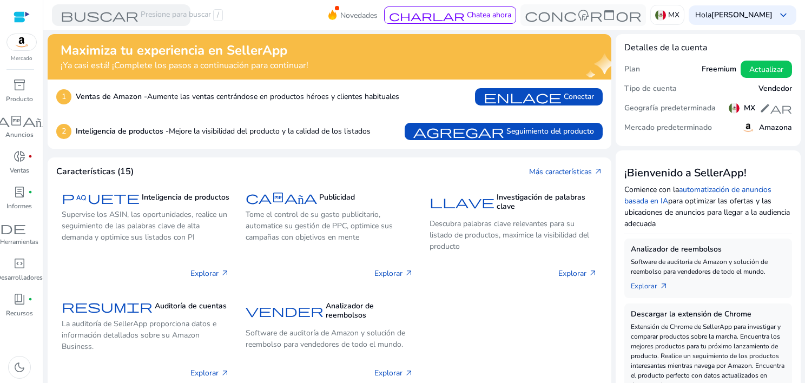
click at [21, 48] on img at bounding box center [21, 42] width 29 height 16
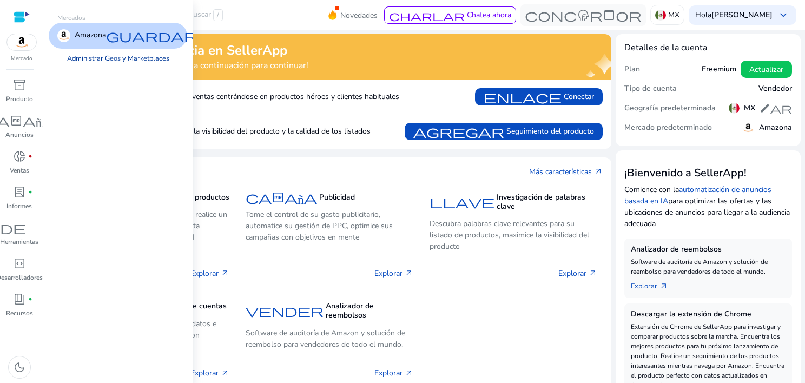
click at [75, 60] on link "Administrar Geos y Marketplaces" at bounding box center [118, 58] width 120 height 19
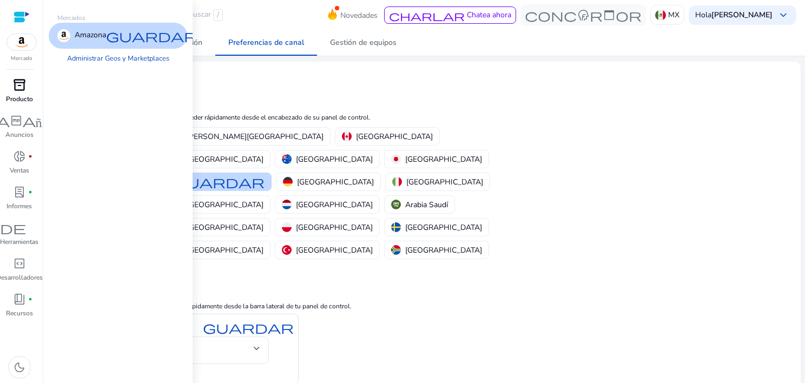
click at [25, 89] on span "inventory_2" at bounding box center [19, 84] width 13 height 13
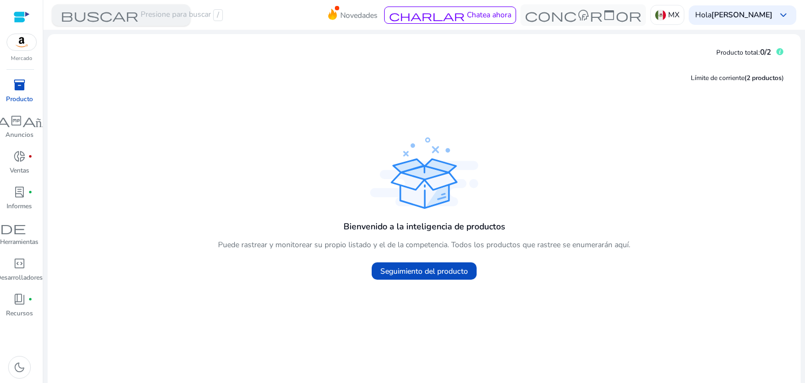
click at [125, 19] on span "buscar" at bounding box center [100, 15] width 78 height 13
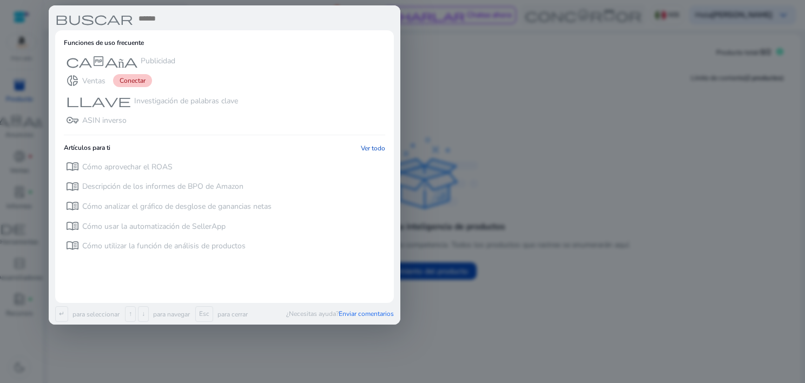
click at [114, 18] on span "buscar" at bounding box center [94, 18] width 78 height 13
click at [152, 15] on input "text" at bounding box center [265, 18] width 257 height 13
paste input "**********"
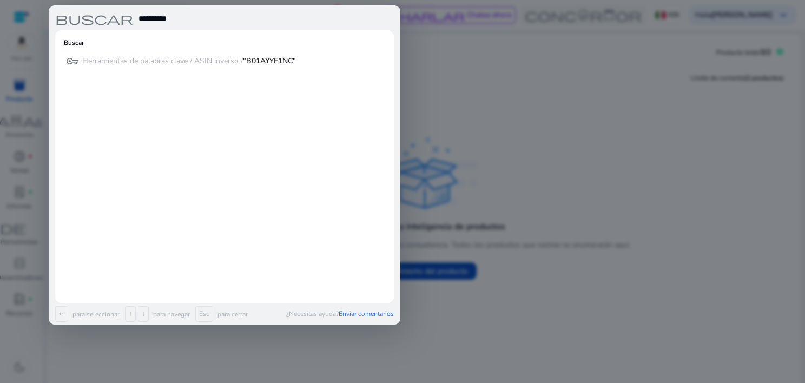
type input "**********"
click at [188, 22] on input "**********" at bounding box center [265, 18] width 257 height 13
click at [490, 141] on div at bounding box center [402, 191] width 805 height 383
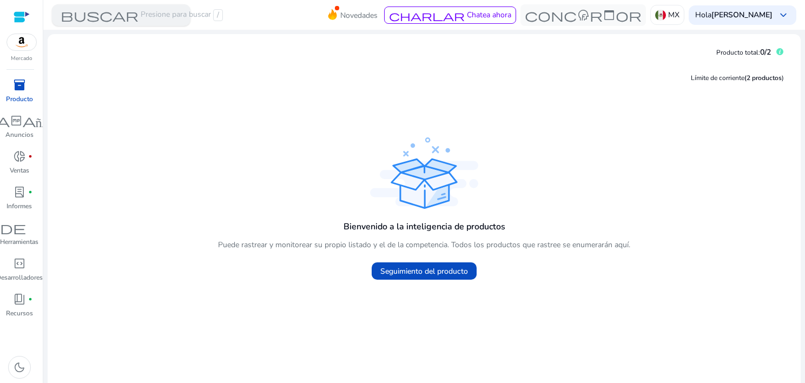
click at [159, 15] on font "Presione para buscar" at bounding box center [176, 15] width 70 height 12
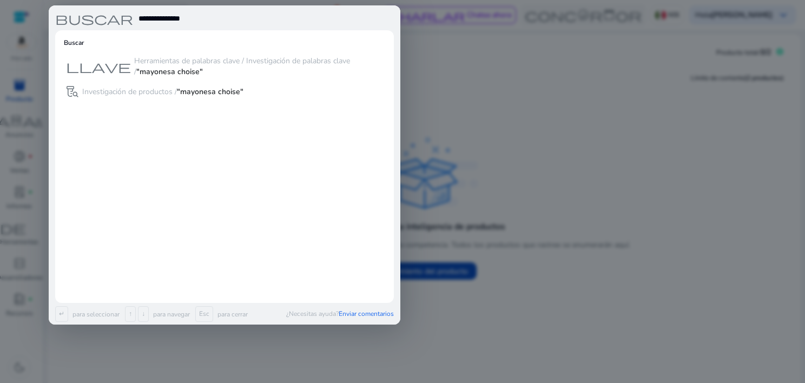
type input "**********"
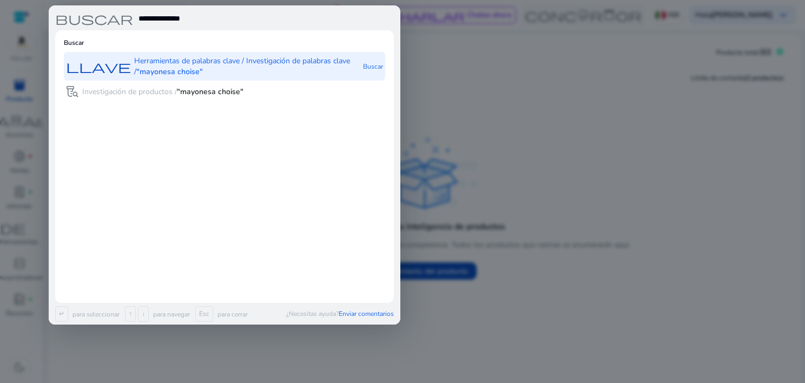
click at [225, 63] on p "Herramientas de palabras clave / Investigación de palabras clave / "[PERSON_NAM…" at bounding box center [247, 67] width 227 height 22
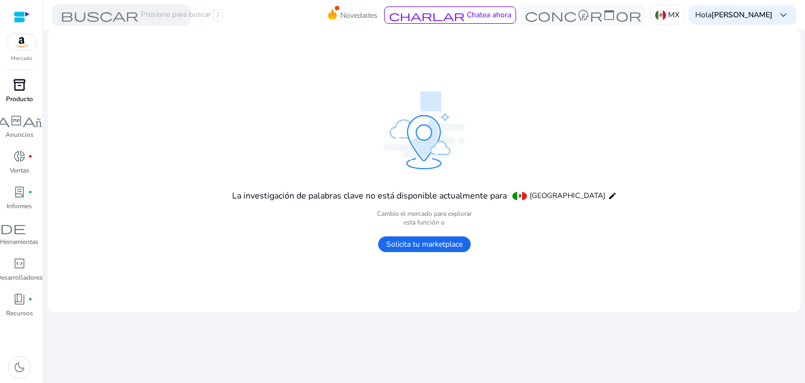
click at [450, 245] on font "Solicita tu marketplace" at bounding box center [424, 244] width 76 height 10
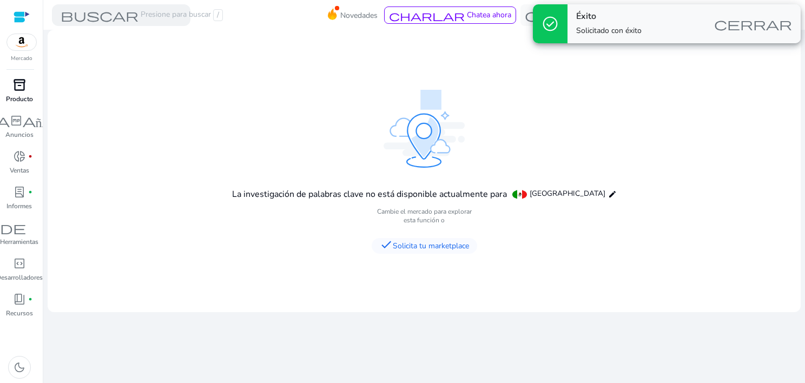
click at [754, 22] on span "cerrar" at bounding box center [753, 23] width 78 height 13
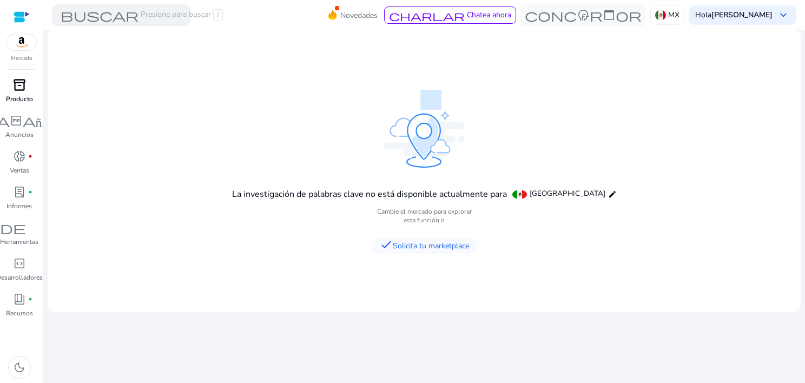
click at [19, 29] on div at bounding box center [22, 17] width 16 height 34
click at [25, 45] on img at bounding box center [21, 42] width 29 height 16
click at [16, 71] on div "Mercado inventory_2 Producto campaña fiber_manual_record Anuncios donut_small f…" at bounding box center [21, 191] width 43 height 383
click at [17, 80] on span "inventory_2" at bounding box center [19, 84] width 13 height 13
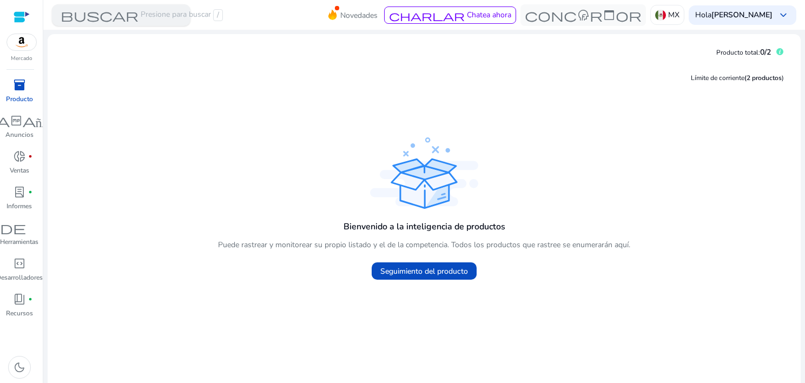
click at [114, 12] on span "buscar" at bounding box center [100, 15] width 78 height 13
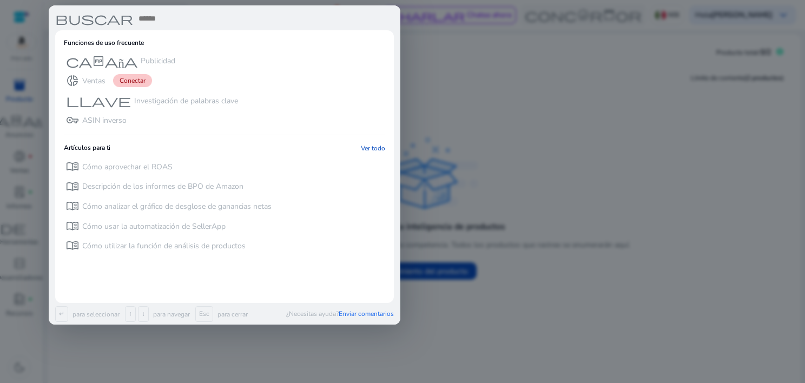
paste input "**********"
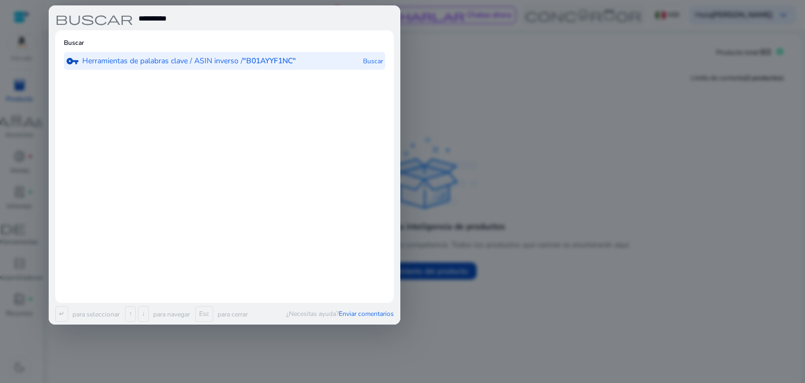
type input "**********"
click at [307, 66] on div "vpn_key Herramientas de palabras clave / ASIN inverso / "B01AYYF1NC" Buscar" at bounding box center [224, 61] width 321 height 18
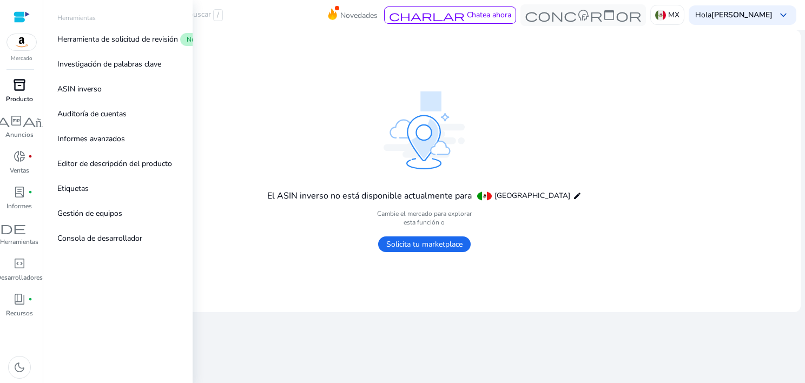
click at [22, 11] on div at bounding box center [22, 17] width 16 height 12
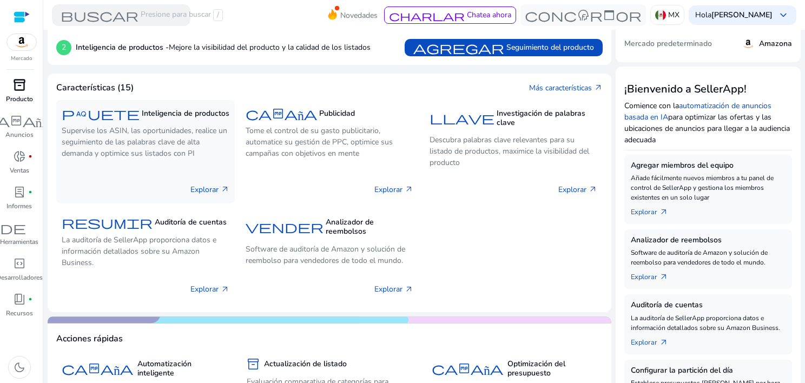
scroll to position [108, 0]
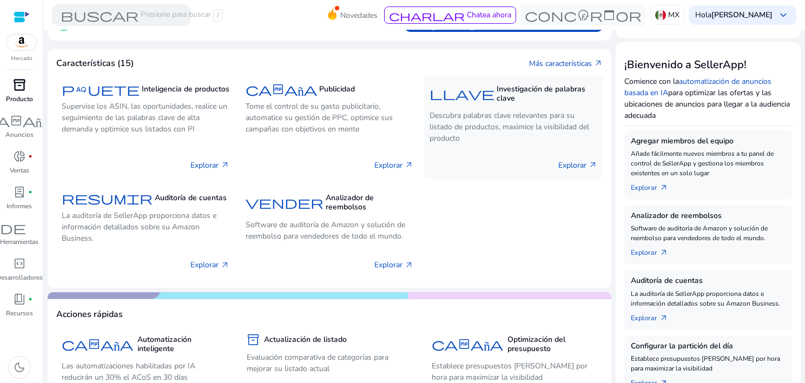
click at [451, 97] on span "llave" at bounding box center [462, 93] width 65 height 13
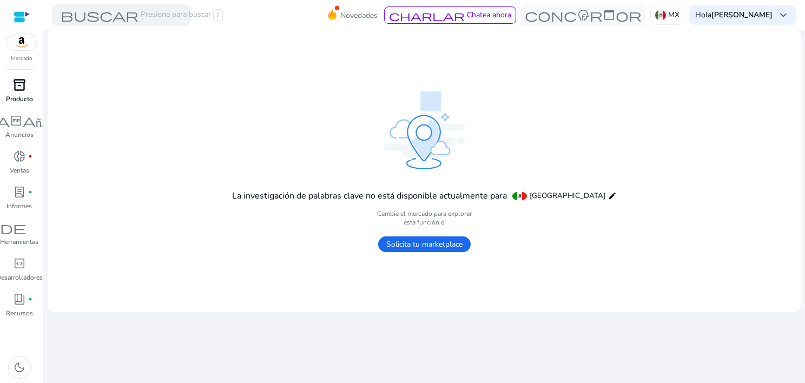
click at [442, 242] on font "Solicita tu marketplace" at bounding box center [424, 244] width 76 height 10
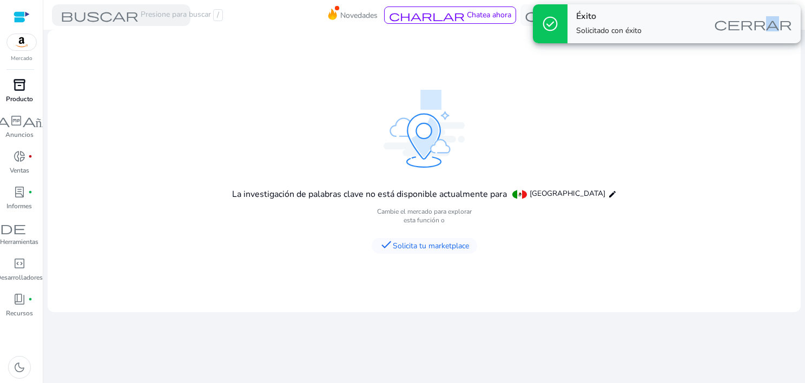
click at [762, 14] on div "Éxito Solicitado con éxito cerrar" at bounding box center [684, 23] width 233 height 39
drag, startPoint x: 652, startPoint y: 87, endPoint x: 659, endPoint y: 85, distance: 6.7
click at [654, 87] on mat-card "La investigación de palabras clave no está disponible actualmente para [GEOGRAP…" at bounding box center [424, 171] width 753 height 283
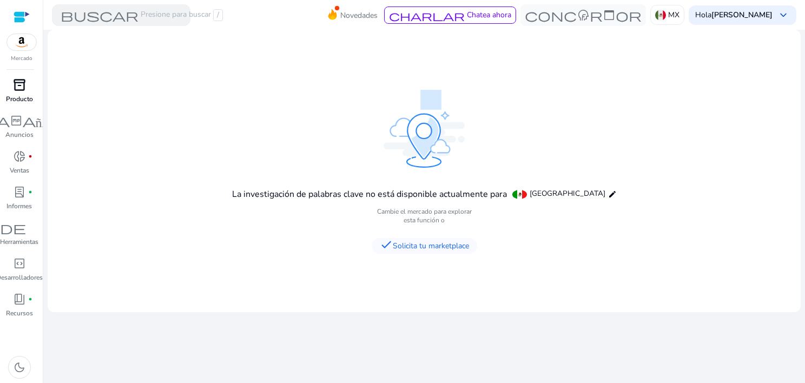
click at [679, 152] on mat-card "La investigación de palabras clave no está disponible actualmente para [GEOGRAP…" at bounding box center [424, 171] width 753 height 283
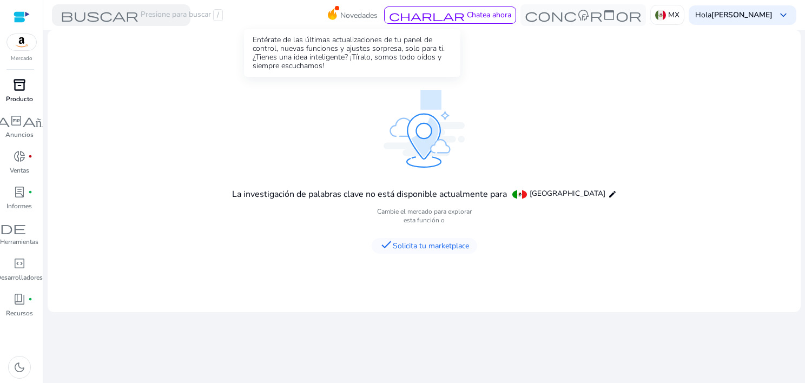
click at [358, 6] on span "Novedades" at bounding box center [358, 15] width 37 height 19
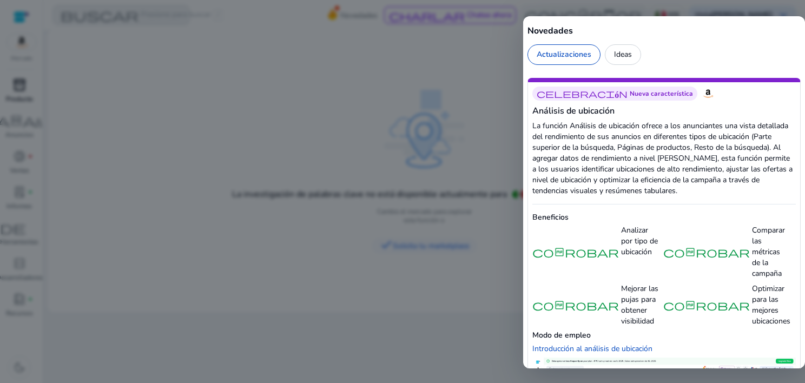
click at [274, 130] on div at bounding box center [402, 191] width 805 height 383
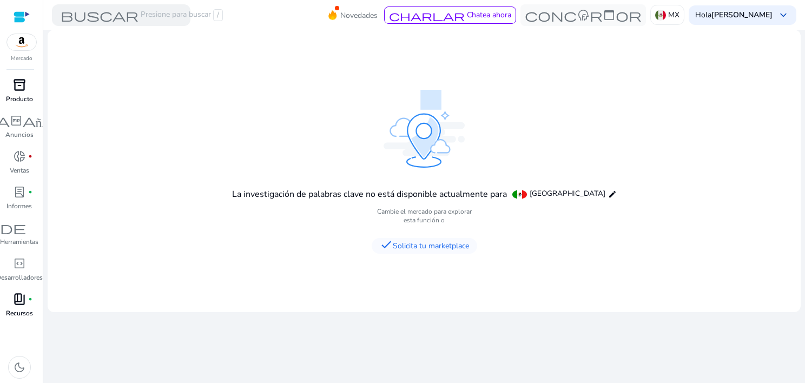
click at [20, 302] on span "book_4" at bounding box center [19, 299] width 13 height 13
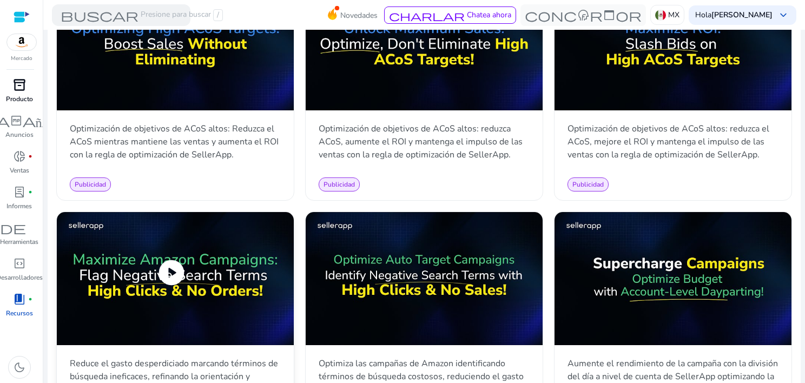
scroll to position [1082, 0]
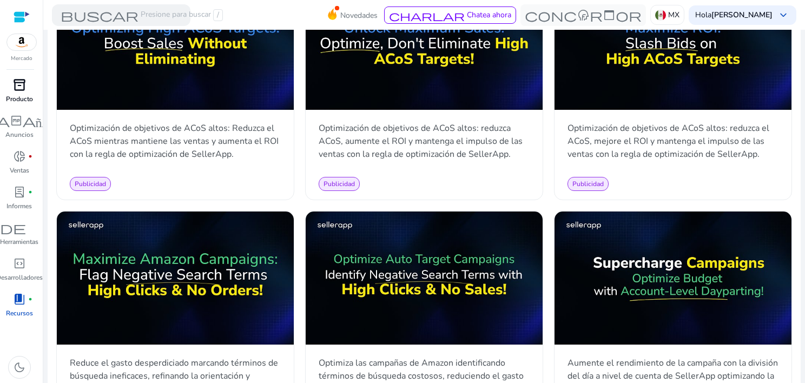
click at [23, 15] on div at bounding box center [22, 17] width 16 height 12
